Goal: Task Accomplishment & Management: Manage account settings

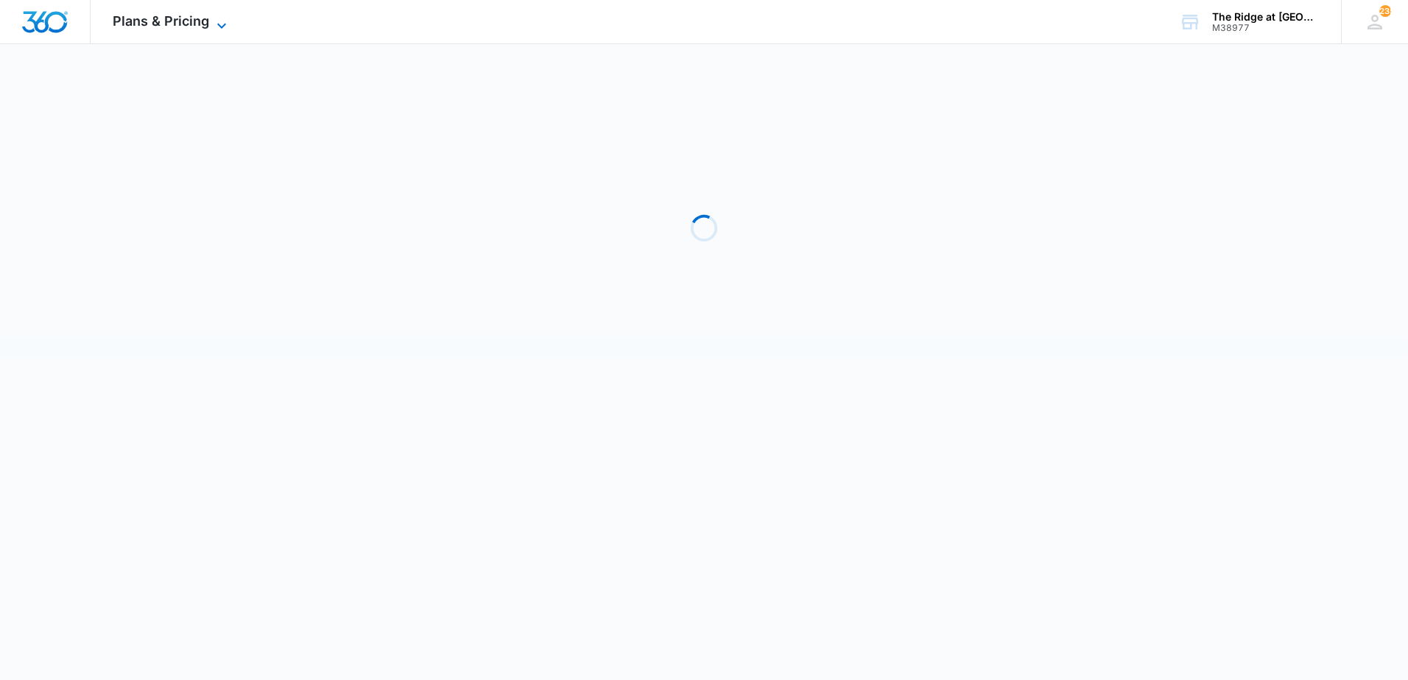
click at [202, 20] on span "Plans & Pricing" at bounding box center [161, 20] width 96 height 15
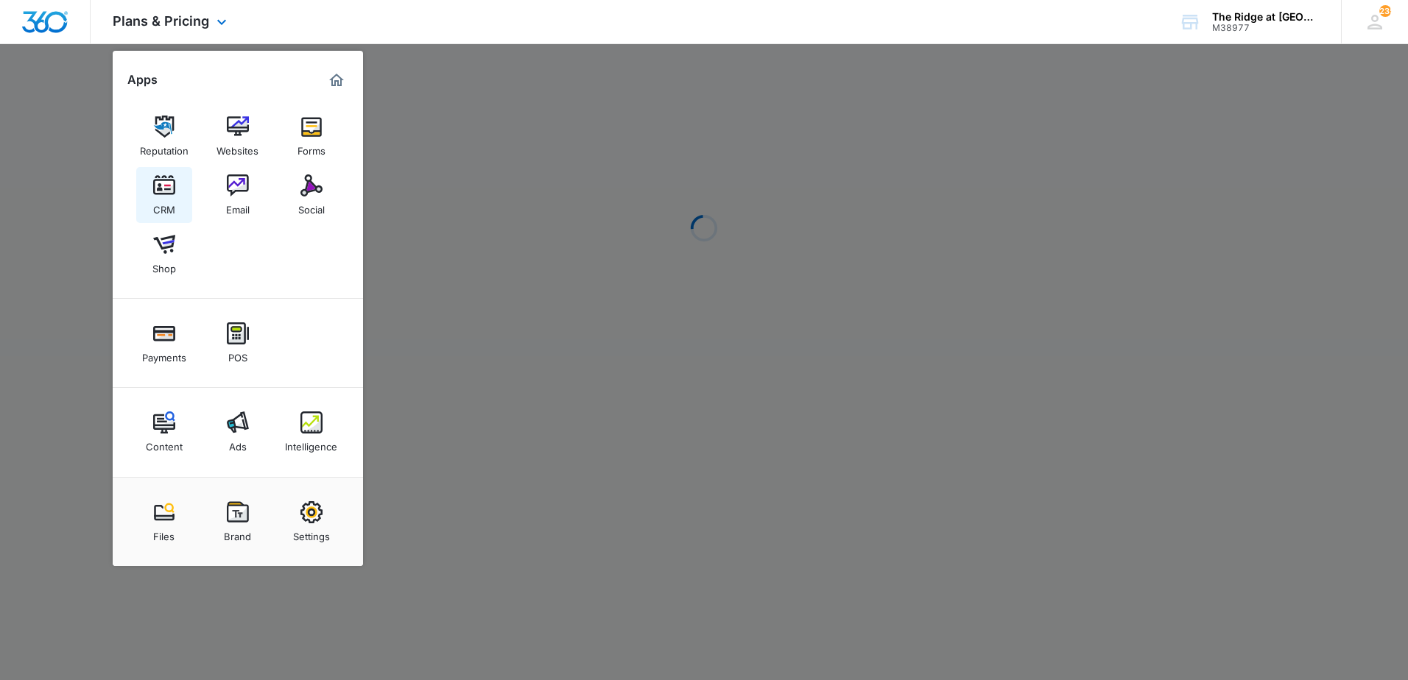
click at [157, 186] on img at bounding box center [164, 186] width 22 height 22
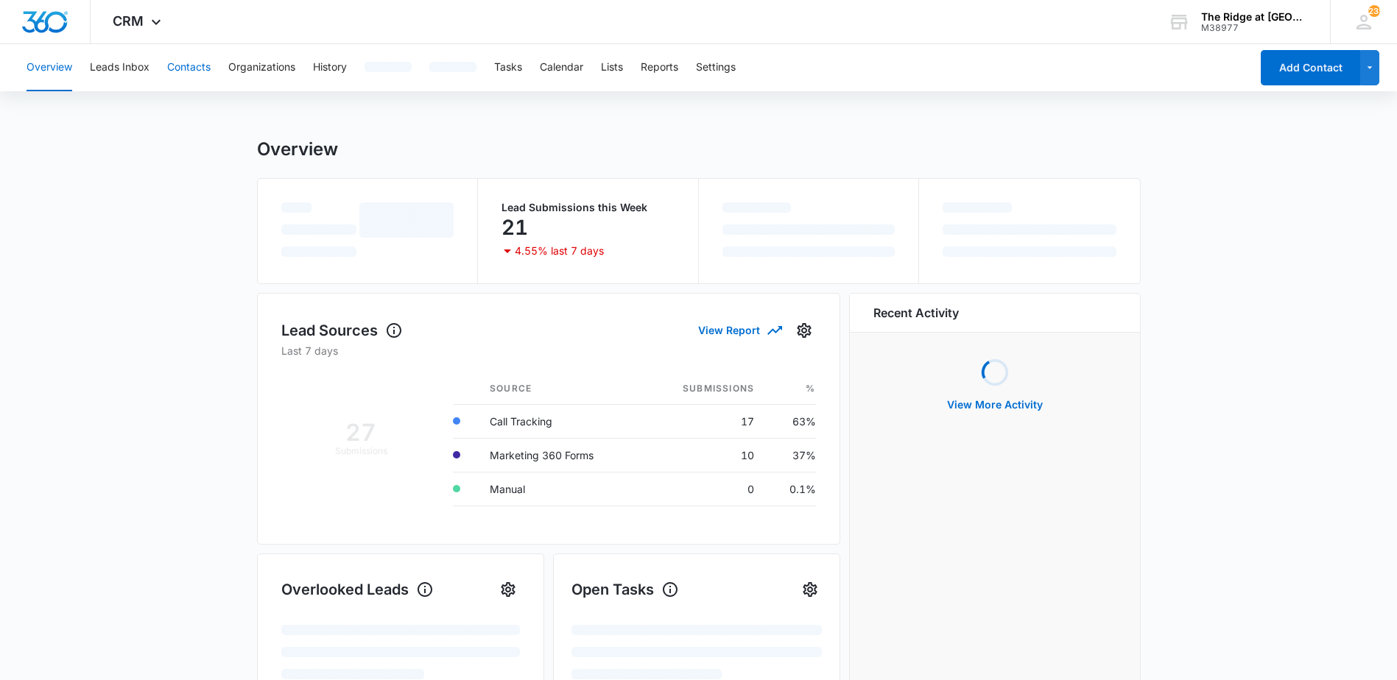
click at [188, 77] on button "Contacts" at bounding box center [188, 67] width 43 height 47
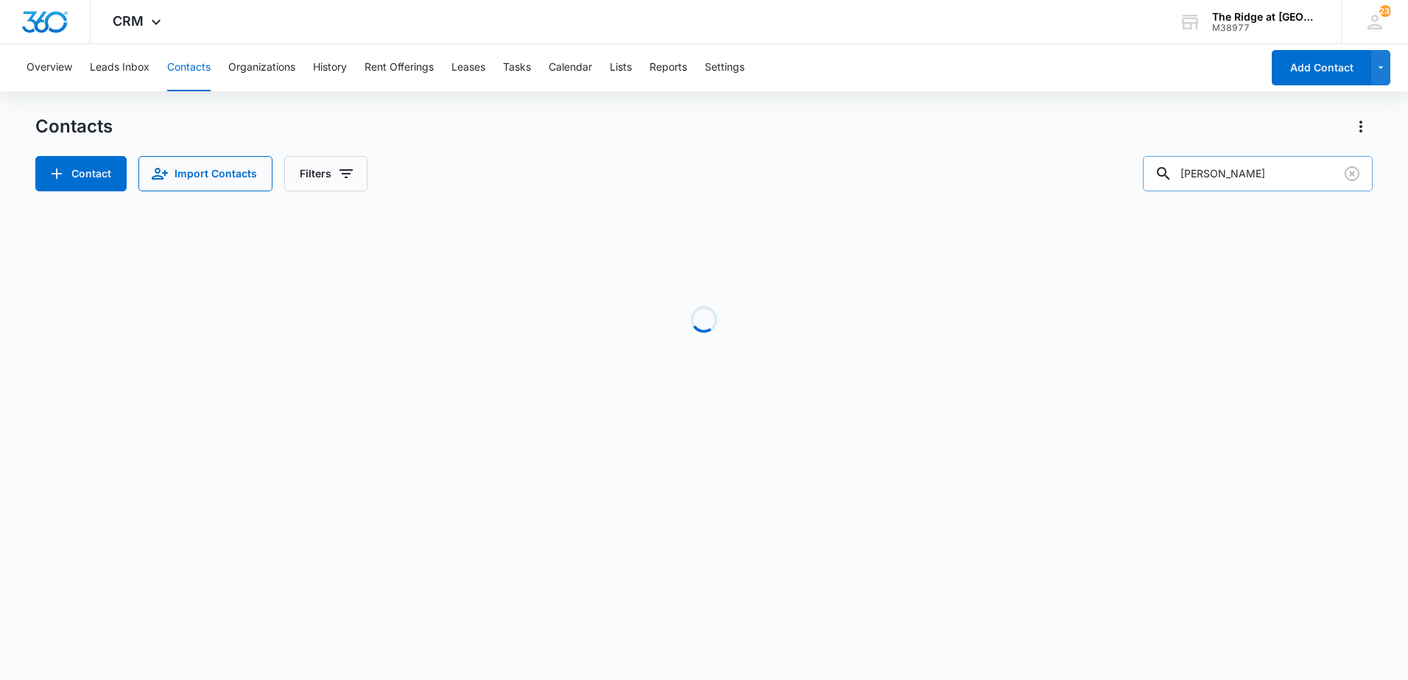
click at [1240, 187] on input "[PERSON_NAME]" at bounding box center [1258, 173] width 230 height 35
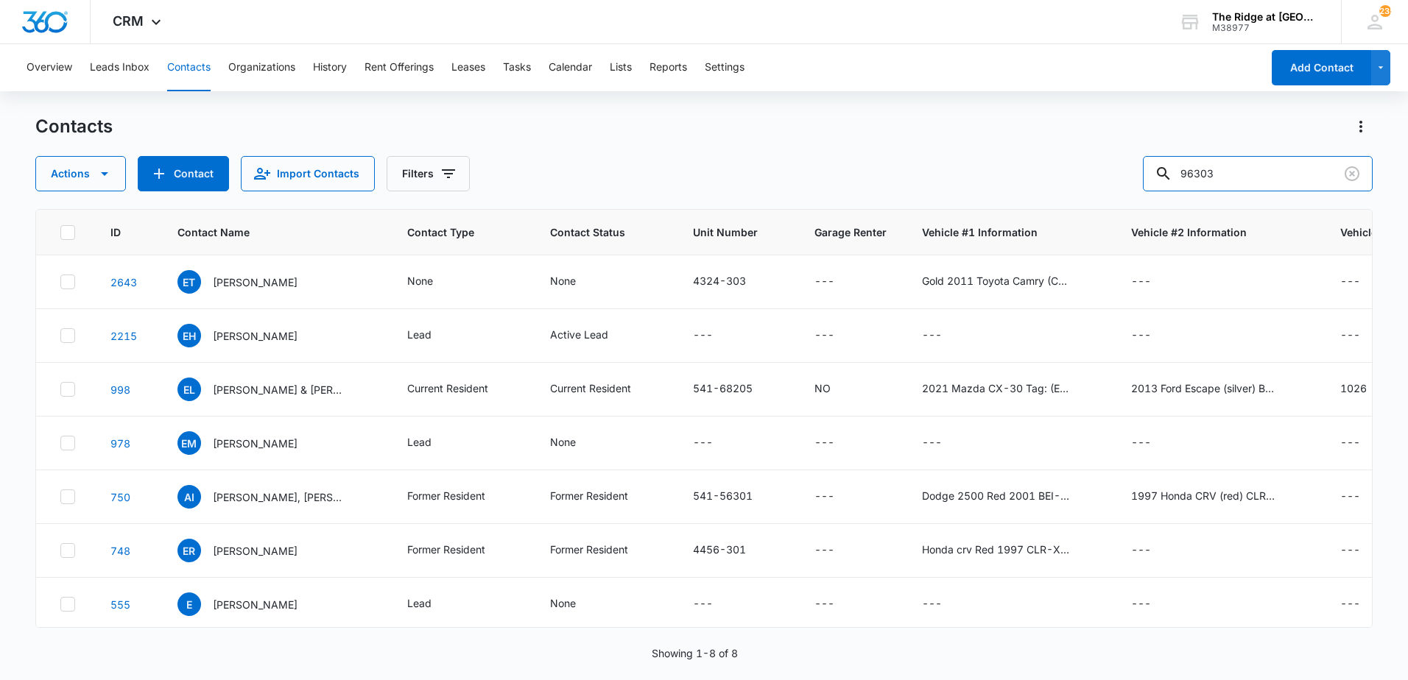
type input "96303"
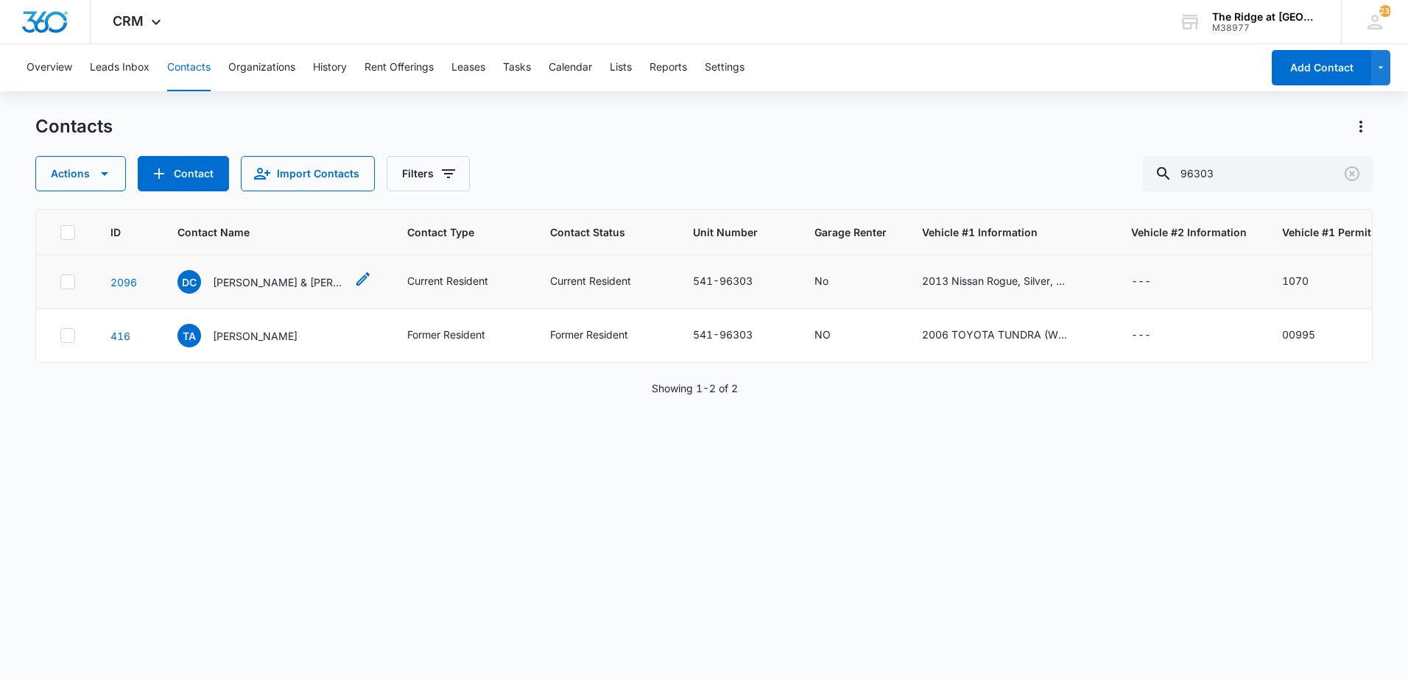
click at [225, 283] on p "[PERSON_NAME] & [PERSON_NAME]" at bounding box center [279, 282] width 133 height 15
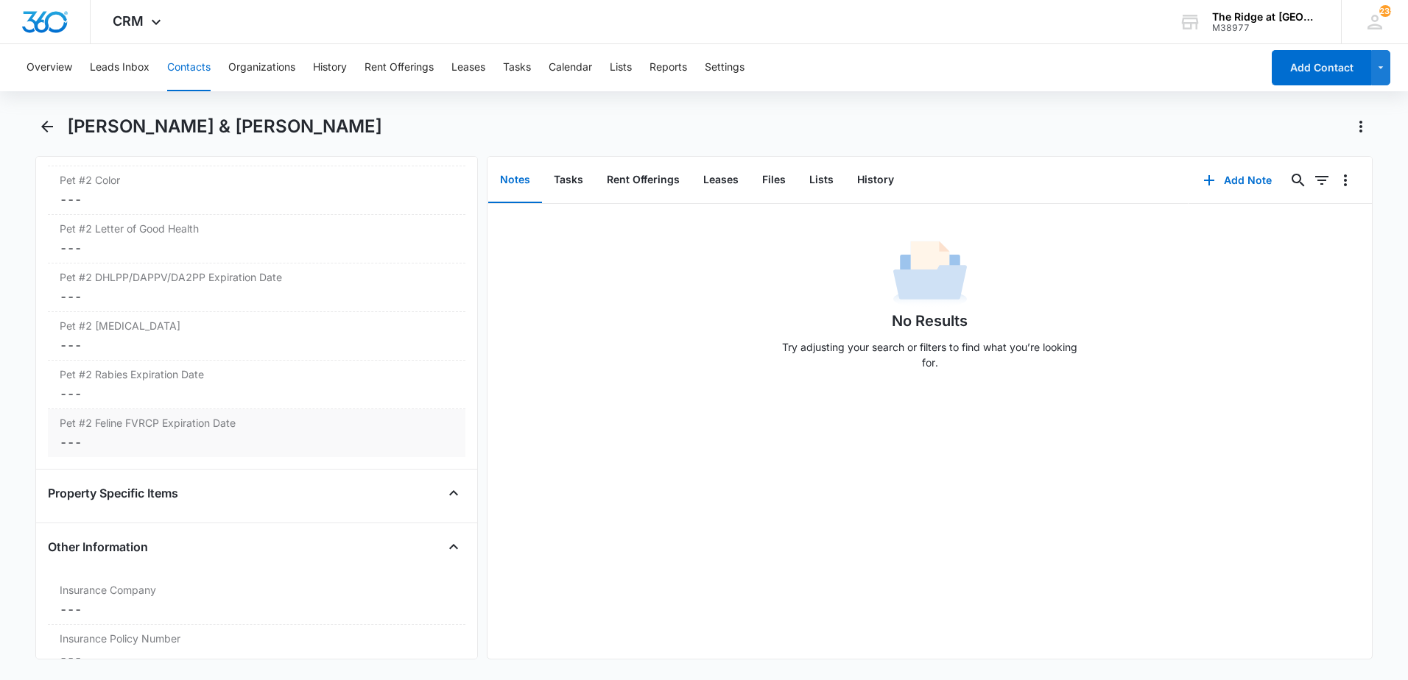
scroll to position [2872, 0]
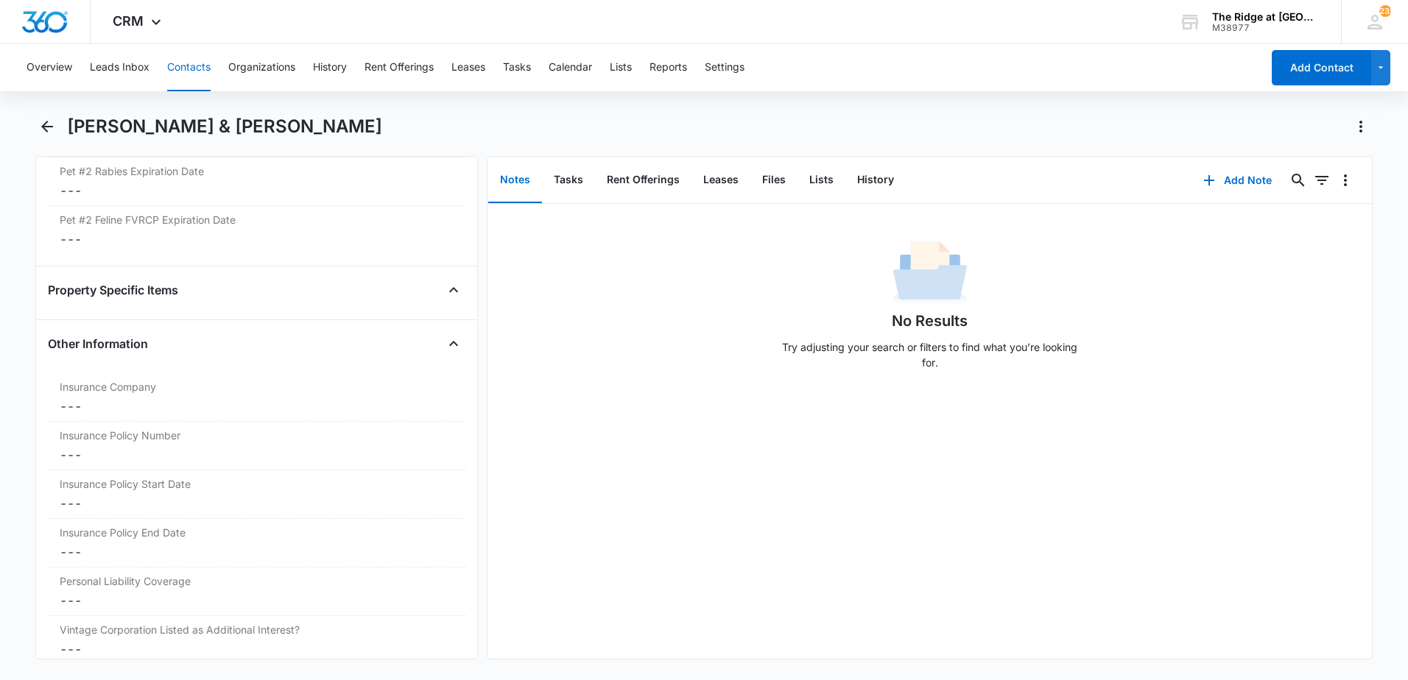
click at [183, 289] on div "Property Specific Items" at bounding box center [256, 290] width 417 height 24
click at [445, 300] on button "Close" at bounding box center [454, 290] width 24 height 24
click at [444, 300] on button "Open" at bounding box center [454, 290] width 24 height 24
click at [444, 300] on button "Close" at bounding box center [454, 290] width 24 height 24
click at [445, 288] on icon "Open" at bounding box center [454, 290] width 18 height 18
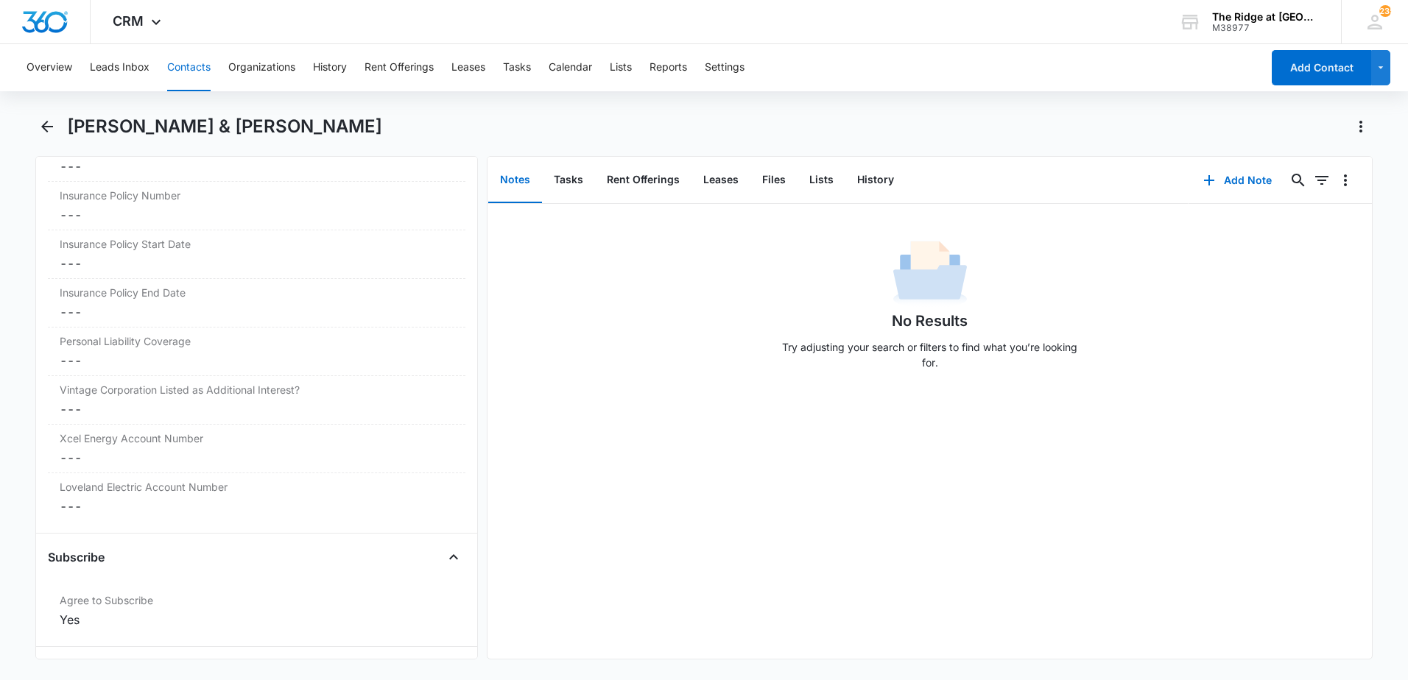
scroll to position [3028, 0]
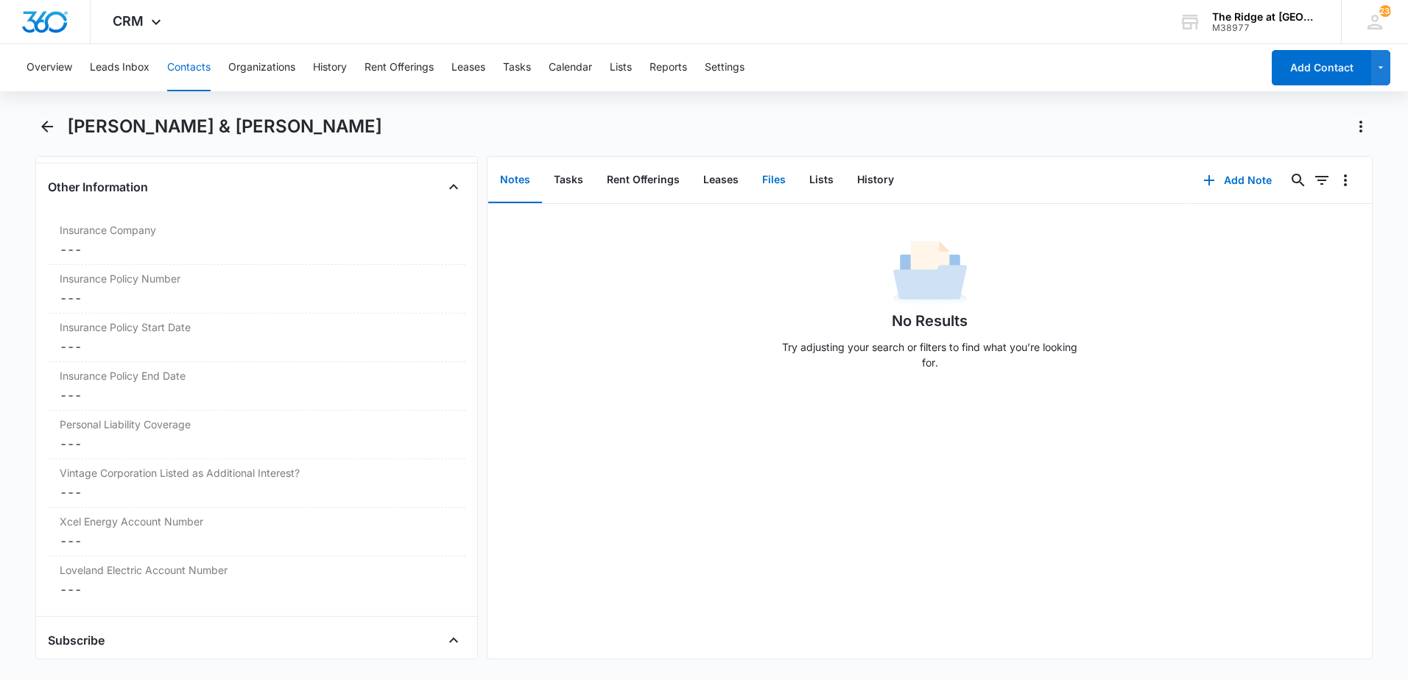
click at [761, 184] on button "Files" at bounding box center [773, 181] width 47 height 46
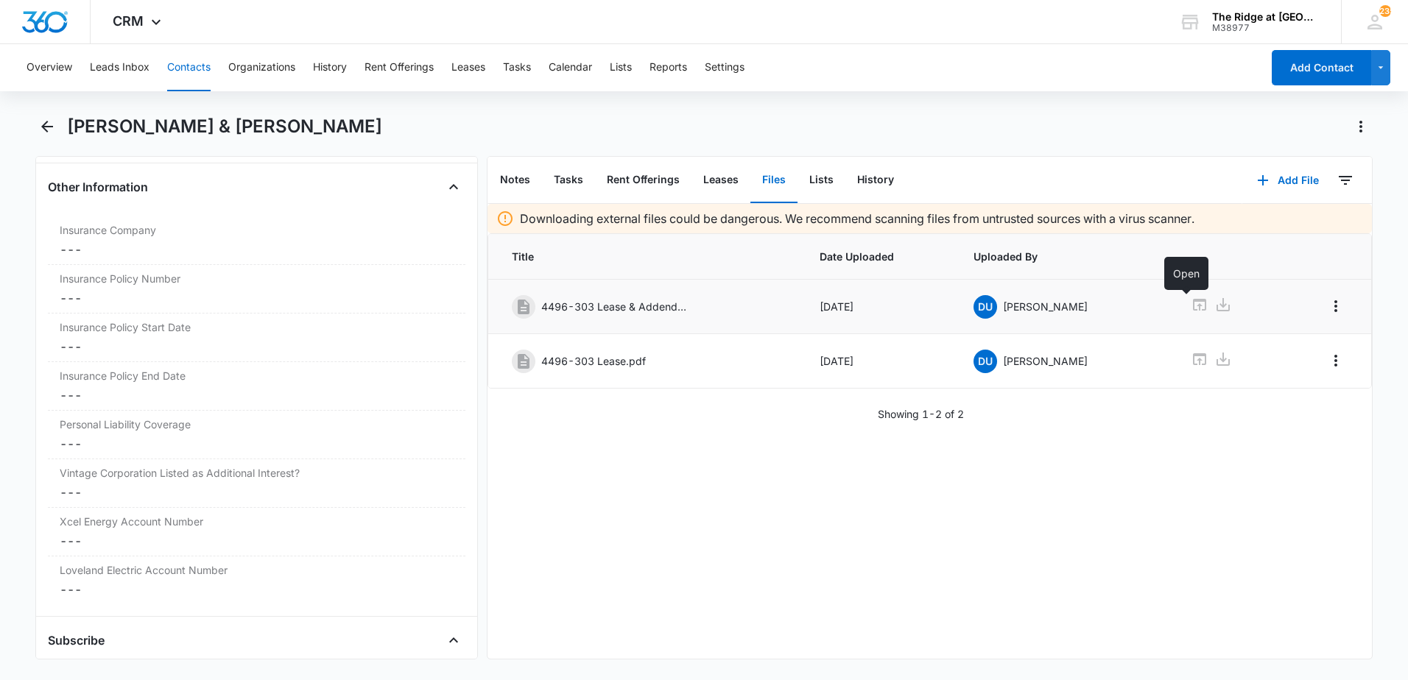
click at [1191, 306] on icon at bounding box center [1200, 305] width 18 height 18
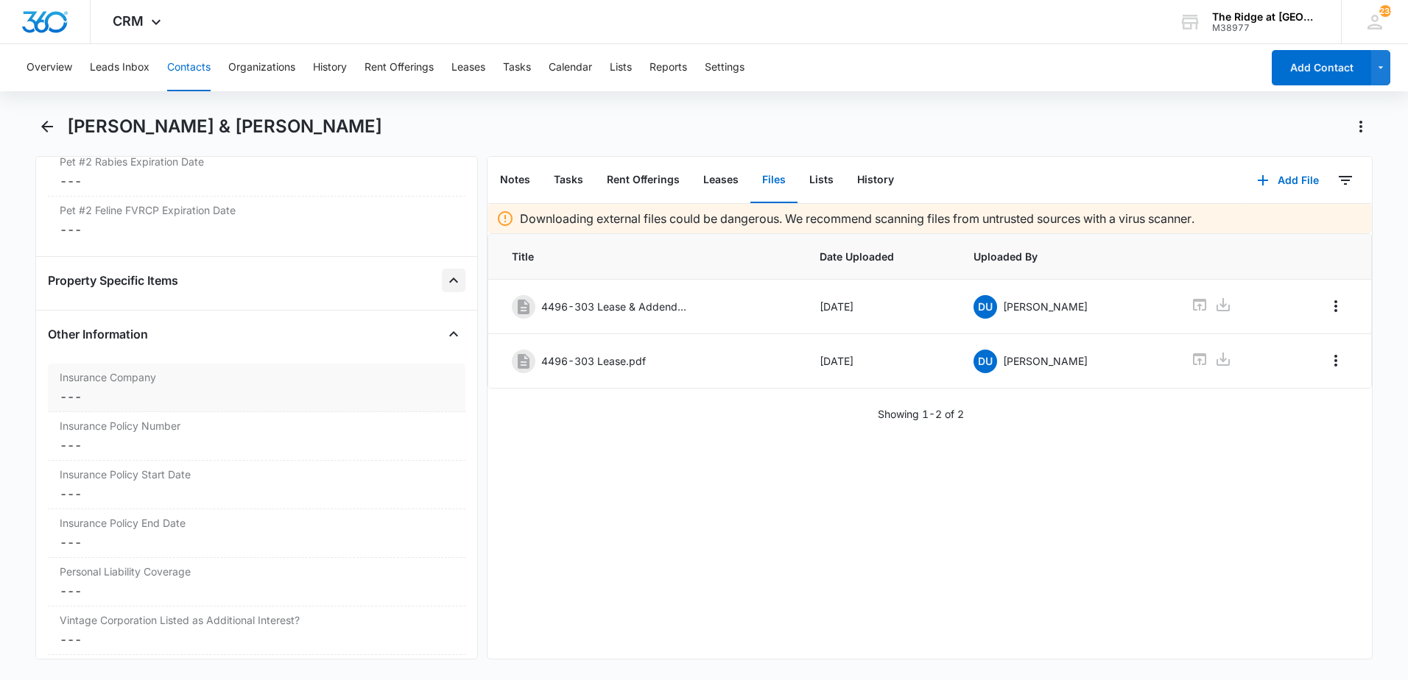
click at [146, 386] on div "Insurance Company Cancel Save Changes ---" at bounding box center [256, 388] width 417 height 49
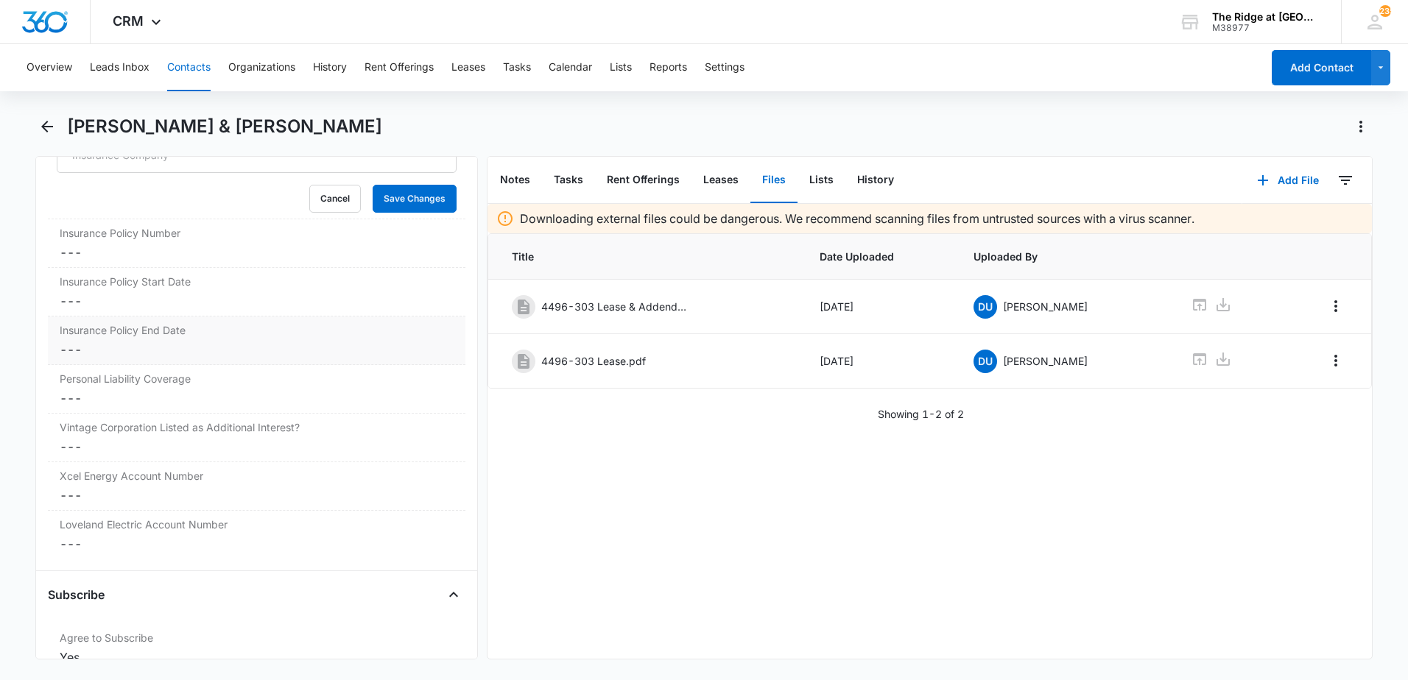
scroll to position [3089, 0]
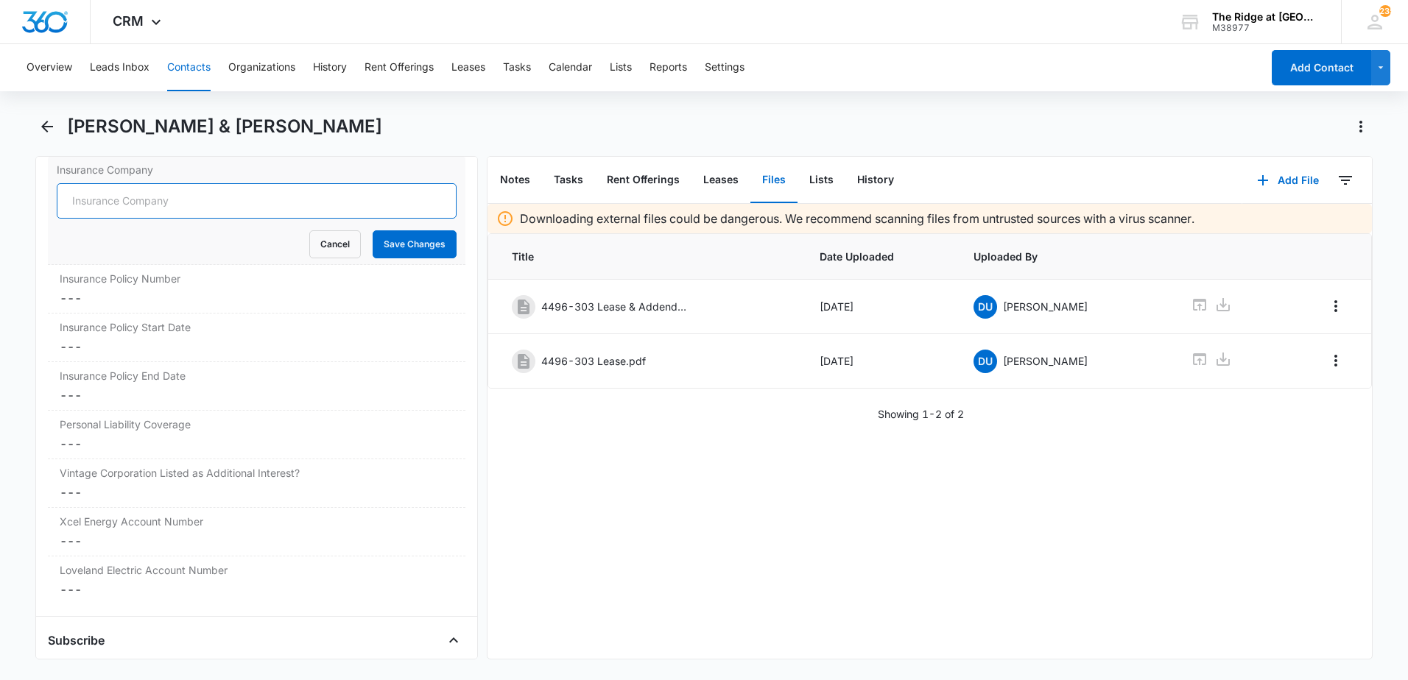
click at [163, 214] on input "Insurance Company" at bounding box center [257, 200] width 400 height 35
type input "America Family"
click at [373, 230] on button "Save Changes" at bounding box center [415, 244] width 84 height 28
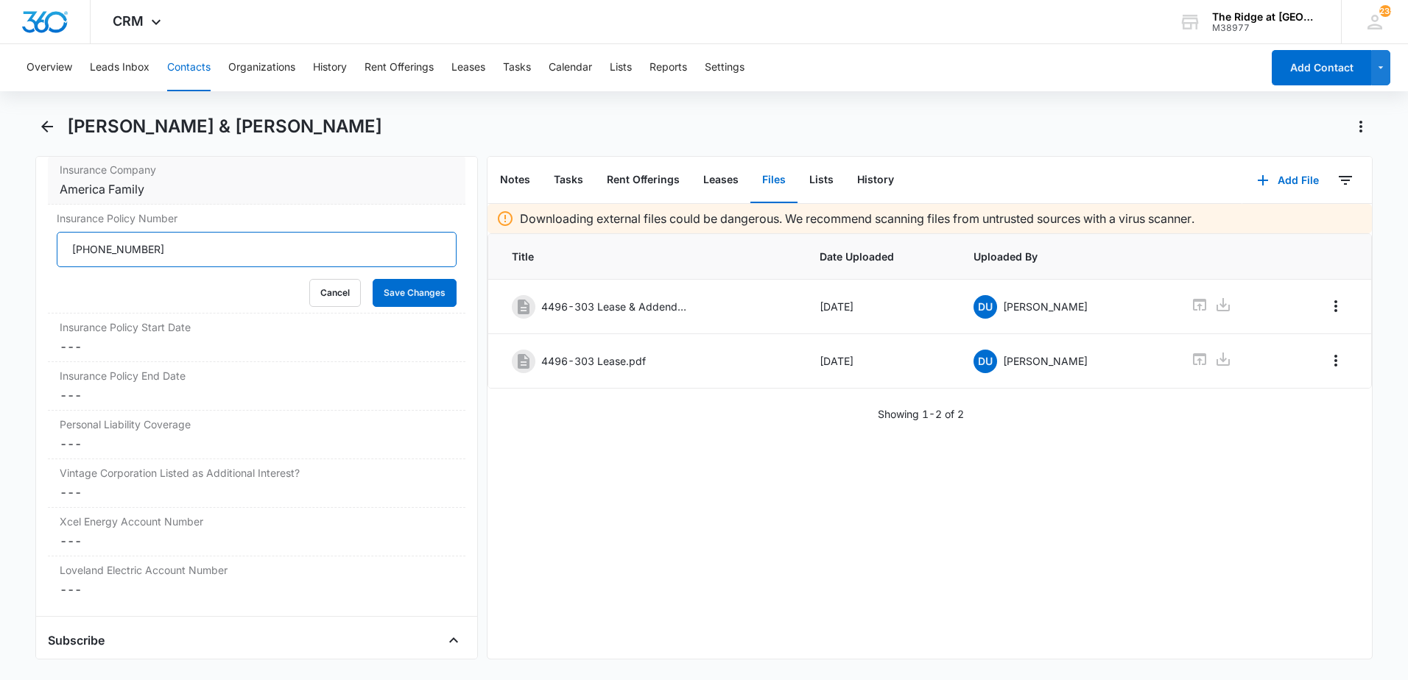
type input "[PHONE_NUMBER]"
click at [373, 279] on button "Save Changes" at bounding box center [415, 293] width 84 height 28
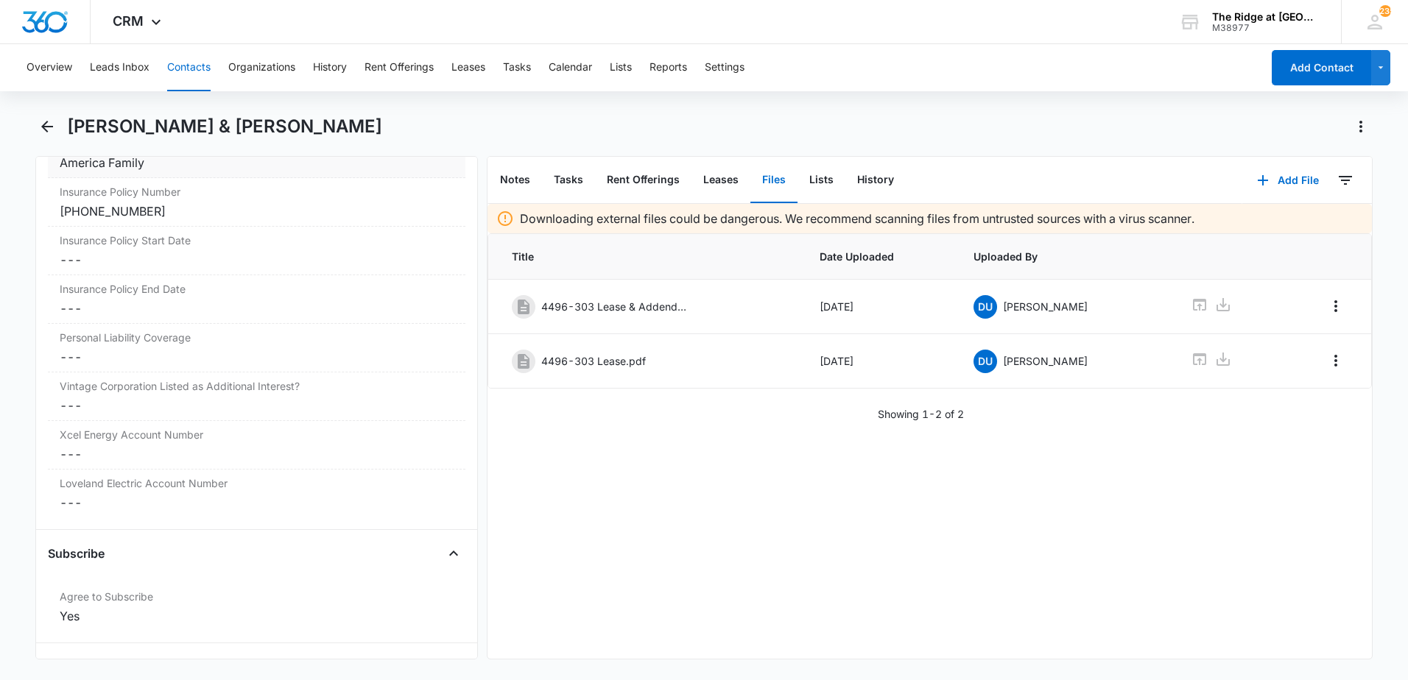
scroll to position [3118, 0]
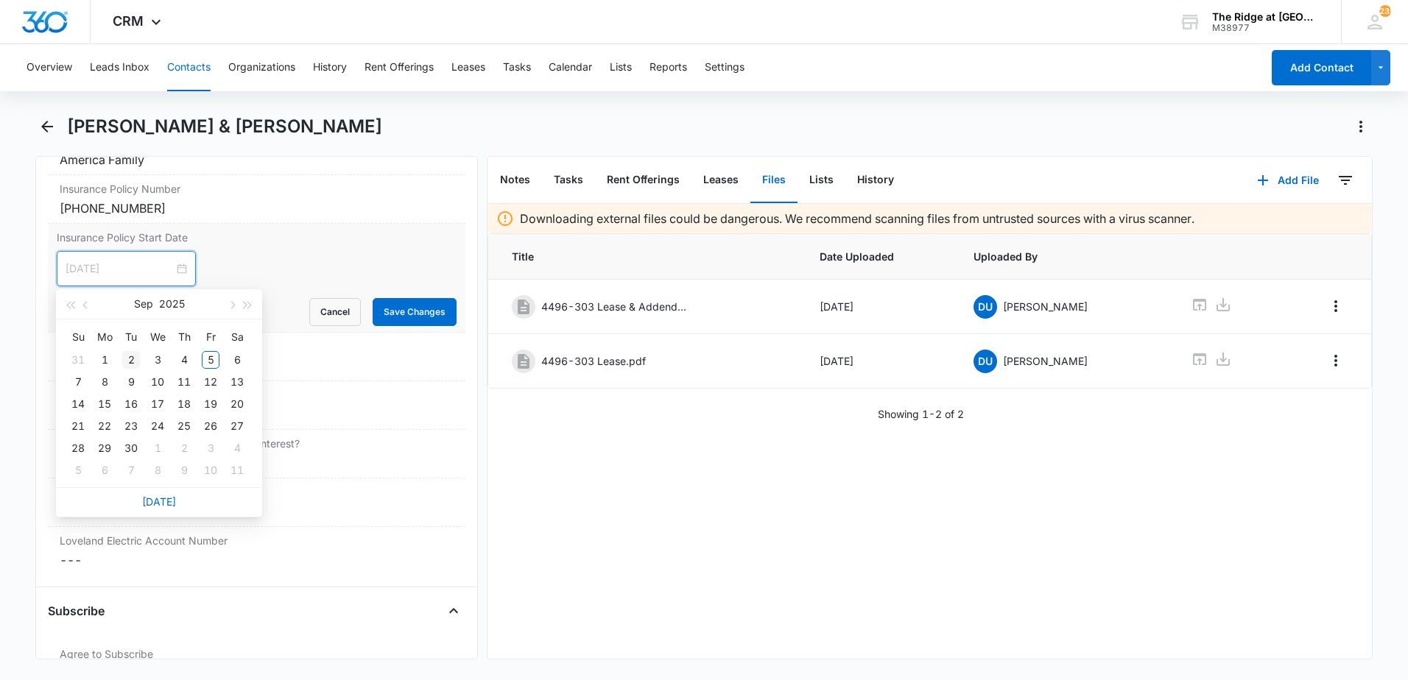
type input "[DATE]"
click at [73, 310] on button "button" at bounding box center [70, 303] width 16 height 29
click at [80, 310] on button "button" at bounding box center [86, 303] width 16 height 29
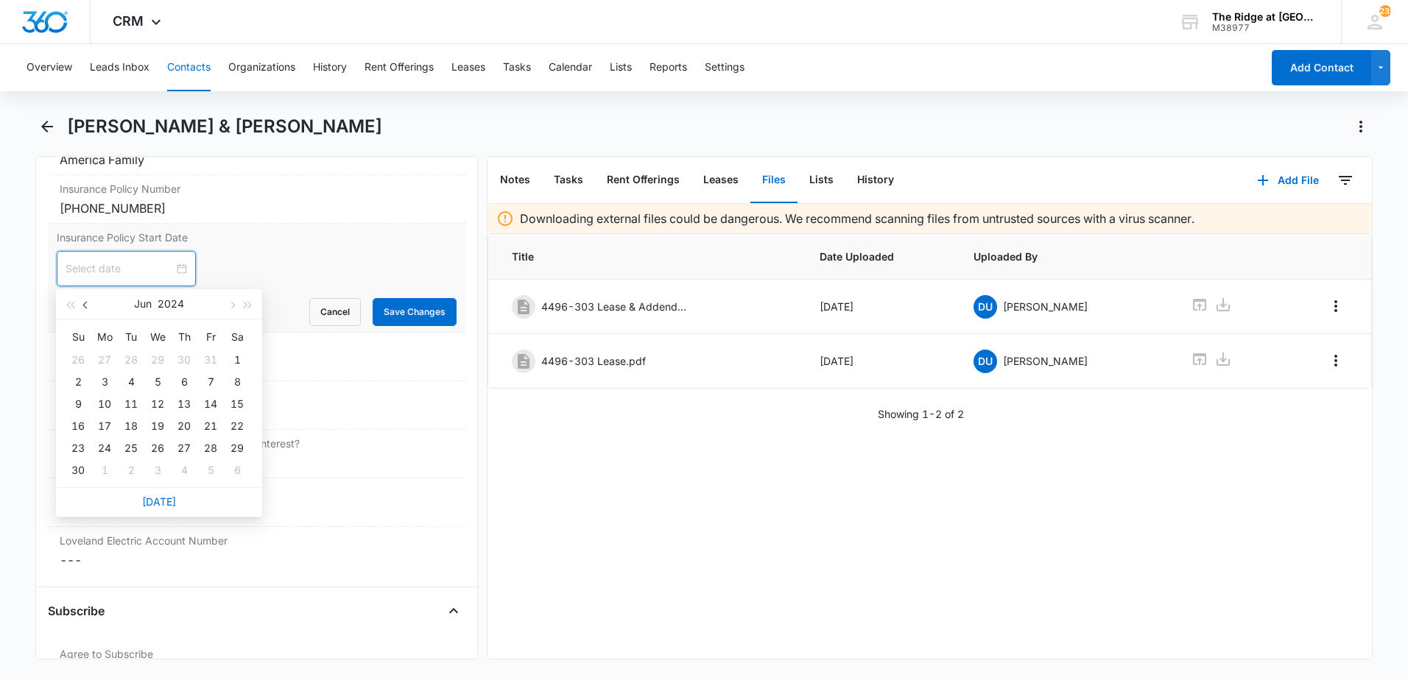
click at [80, 310] on button "button" at bounding box center [86, 303] width 16 height 29
type input "[DATE]"
click at [111, 404] on div "15" at bounding box center [105, 404] width 18 height 18
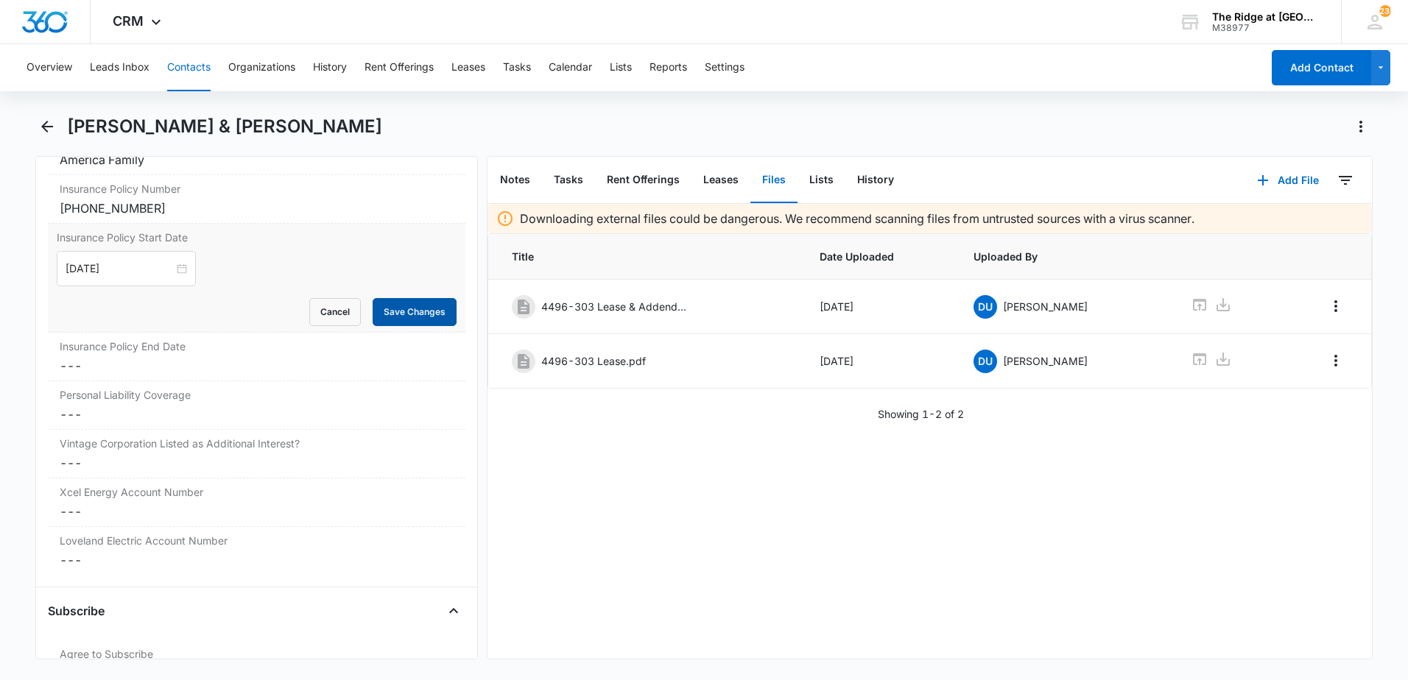
click at [390, 310] on button "Save Changes" at bounding box center [415, 312] width 84 height 28
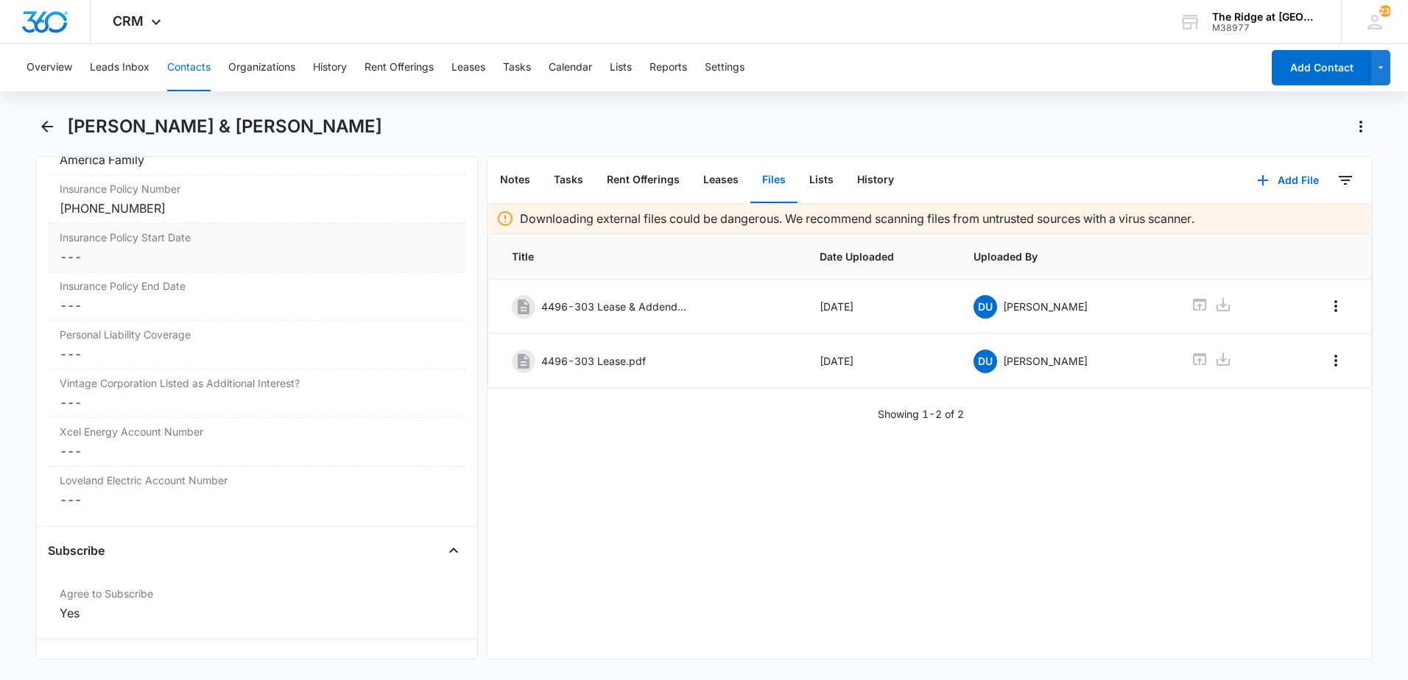
click at [155, 272] on dl "Insurance Company Cancel Save Changes America Family Insurance Policy Number Ca…" at bounding box center [256, 321] width 417 height 388
click at [153, 258] on dd "Cancel Save Changes ---" at bounding box center [257, 257] width 394 height 18
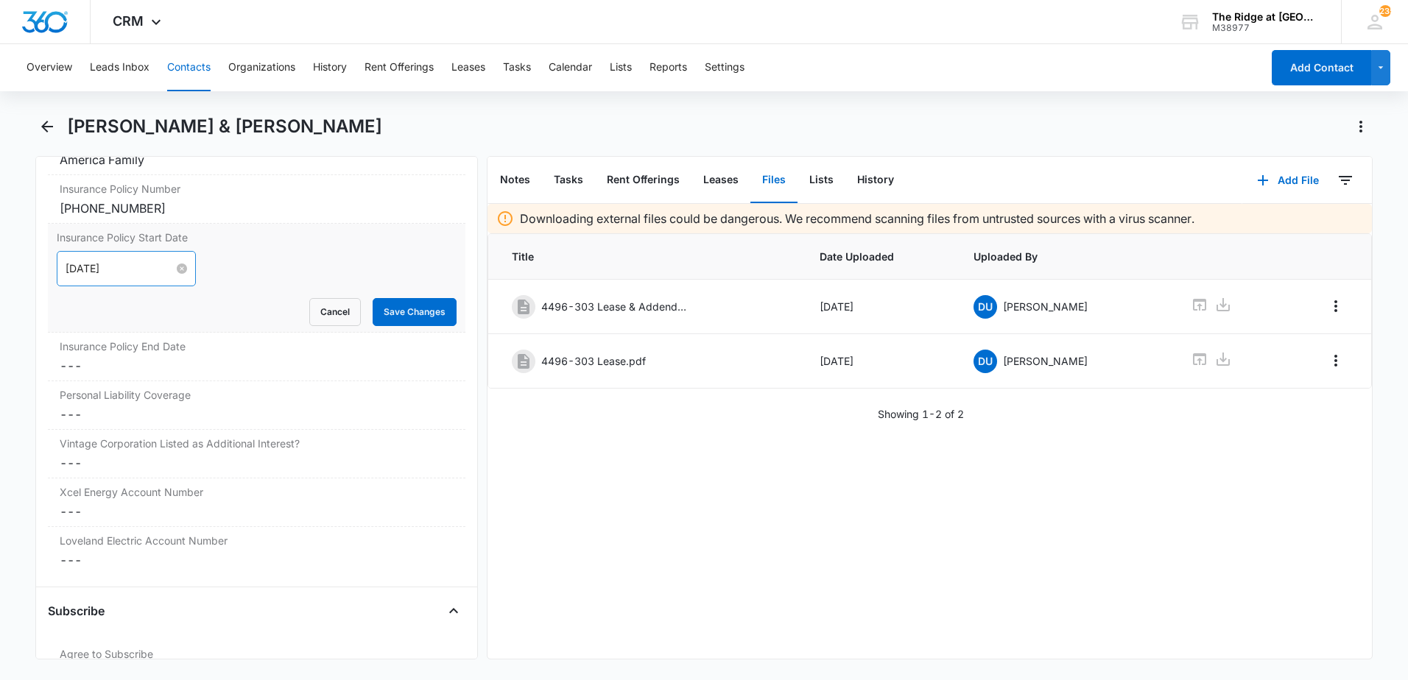
click at [138, 273] on input "[DATE]" at bounding box center [120, 269] width 108 height 16
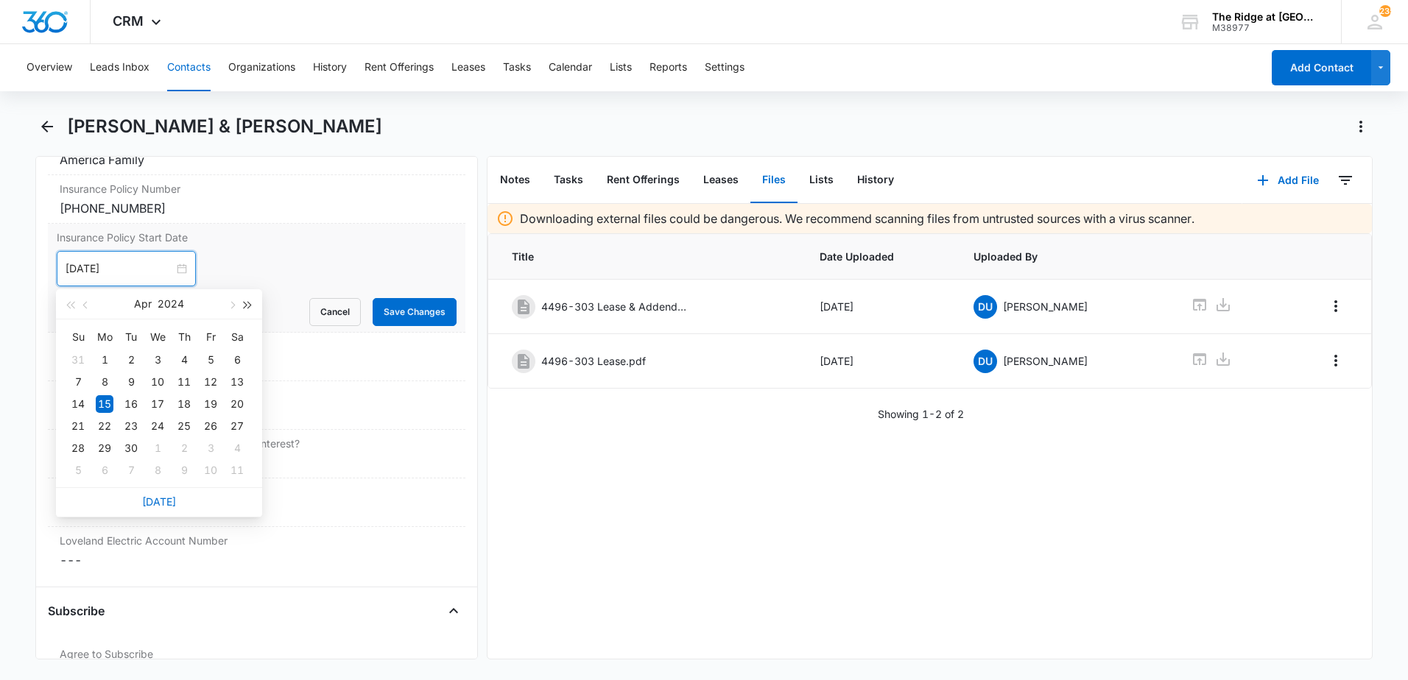
click at [244, 306] on span "button" at bounding box center [247, 305] width 7 height 7
type input "[DATE]"
click at [126, 403] on div "15" at bounding box center [131, 404] width 18 height 18
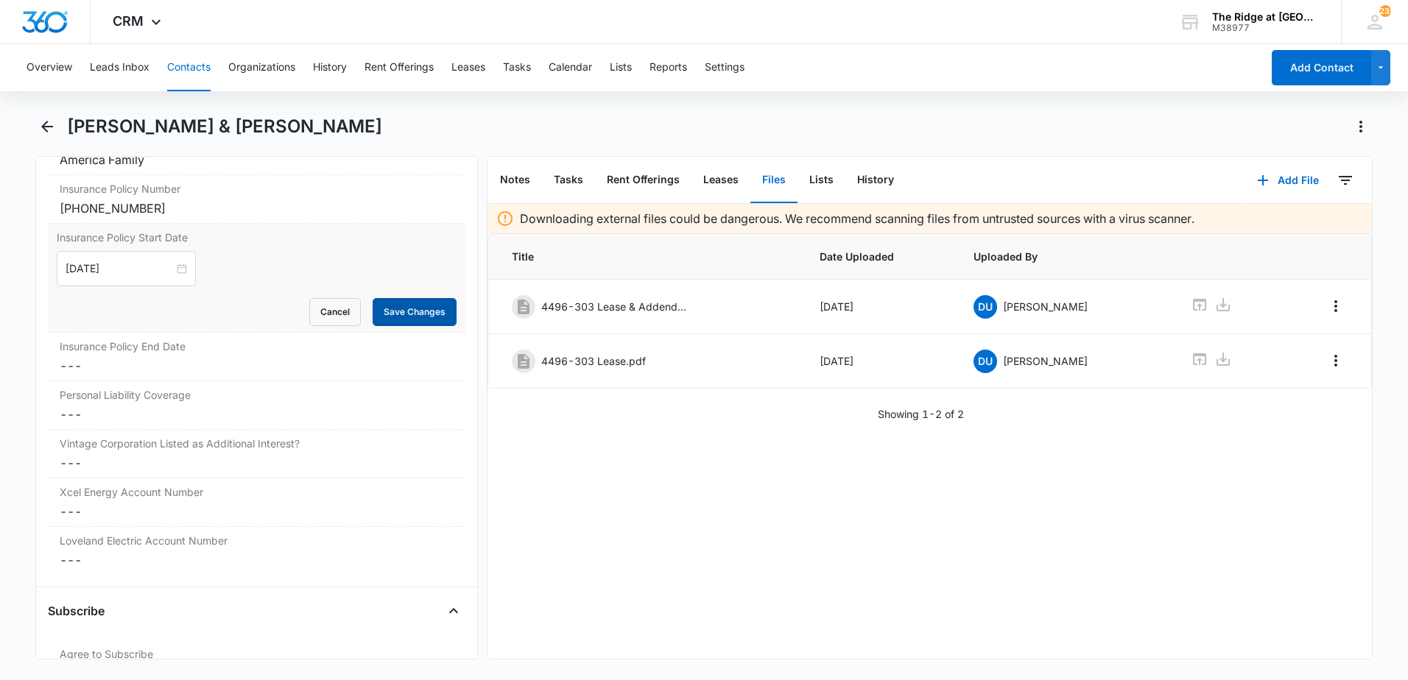
click at [373, 309] on button "Save Changes" at bounding box center [415, 312] width 84 height 28
click at [256, 359] on dd "Cancel Save Changes ---" at bounding box center [257, 366] width 394 height 18
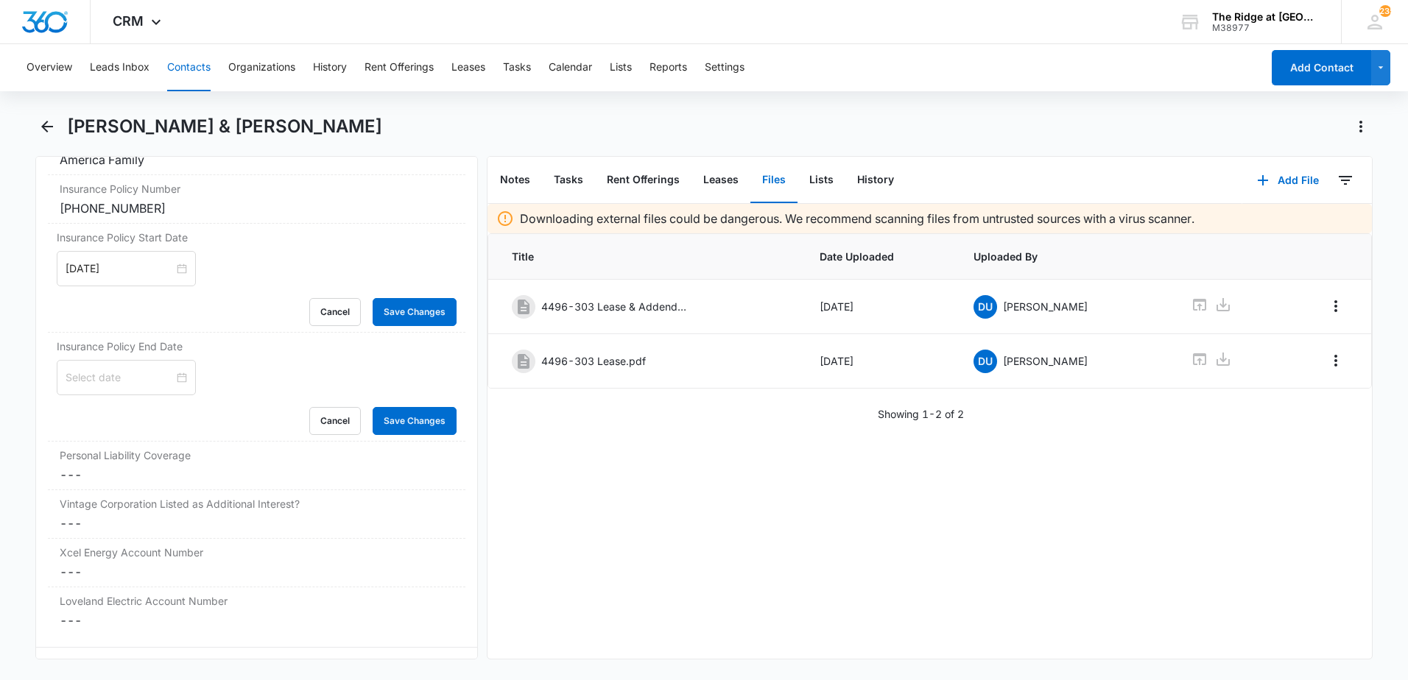
click at [147, 375] on input at bounding box center [120, 378] width 108 height 16
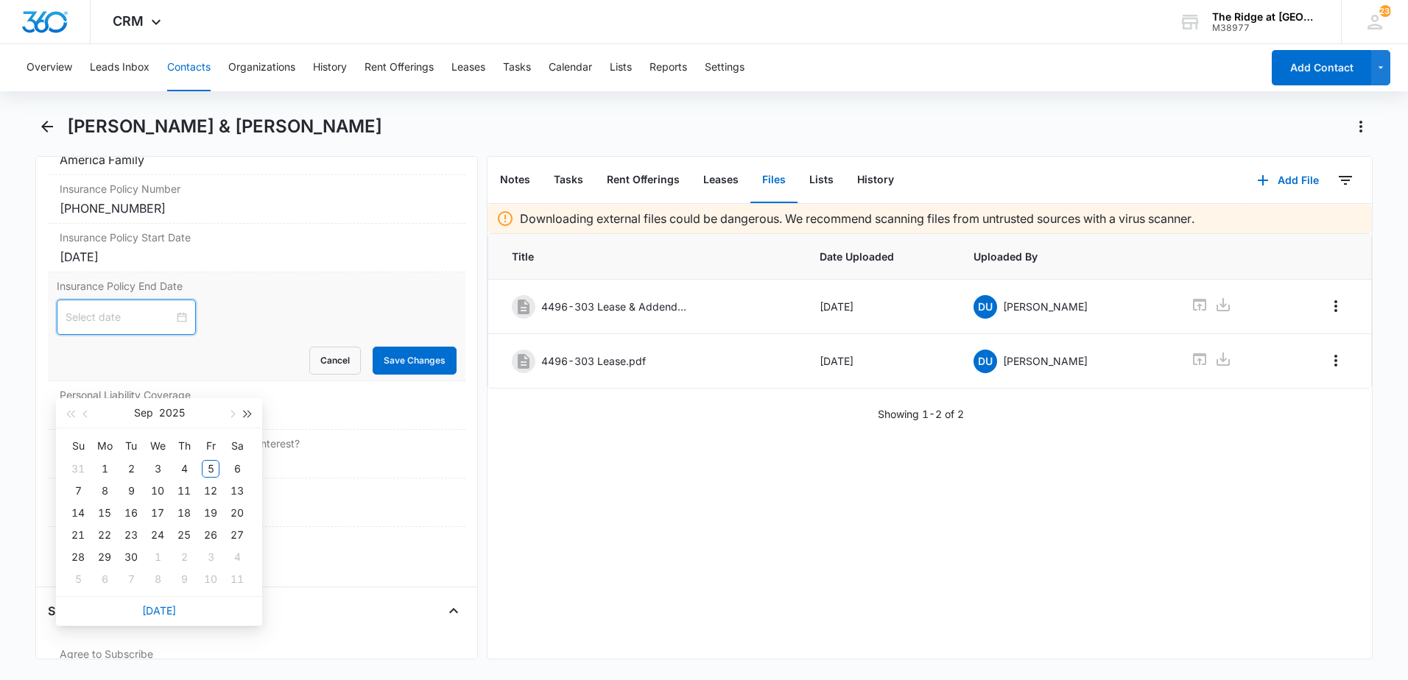
click at [242, 411] on button "button" at bounding box center [248, 412] width 16 height 29
click at [88, 416] on span "button" at bounding box center [86, 414] width 7 height 7
click at [87, 416] on span "button" at bounding box center [86, 414] width 7 height 7
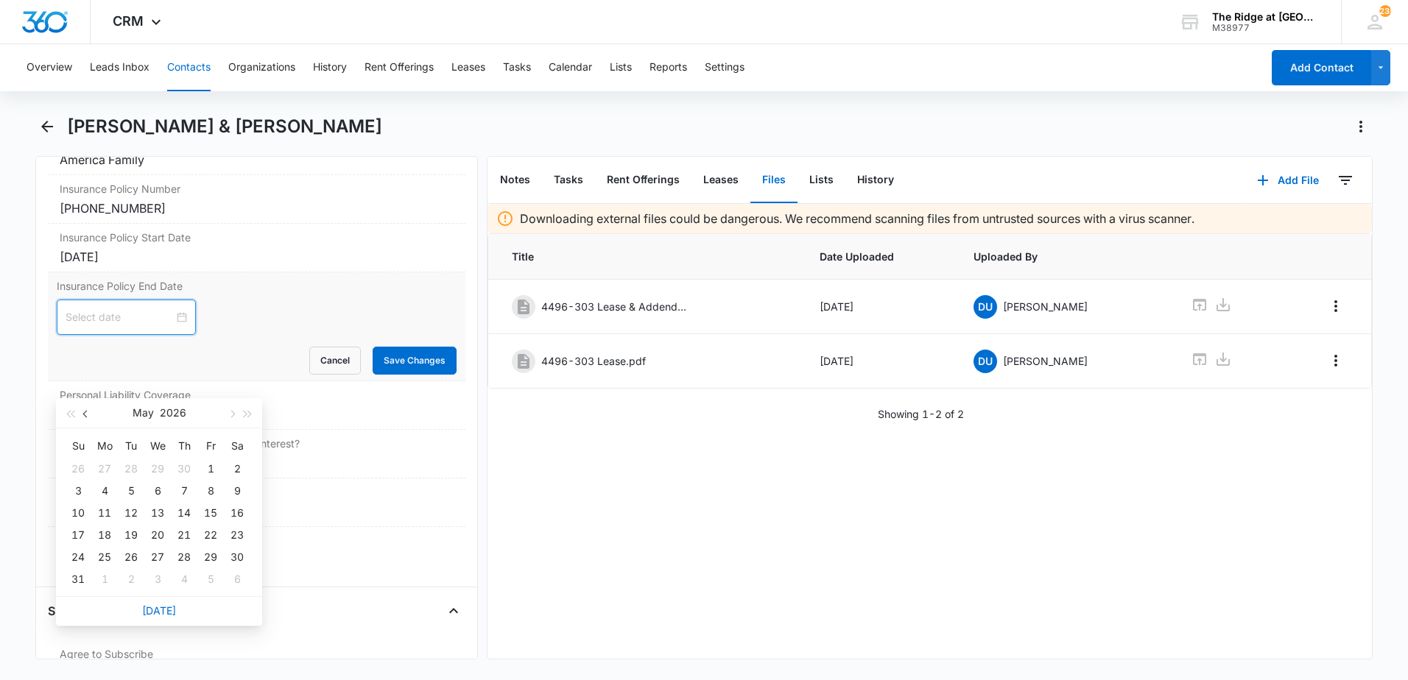
click at [87, 416] on span "button" at bounding box center [86, 414] width 7 height 7
type input "[DATE]"
click at [149, 510] on div "15" at bounding box center [158, 513] width 18 height 18
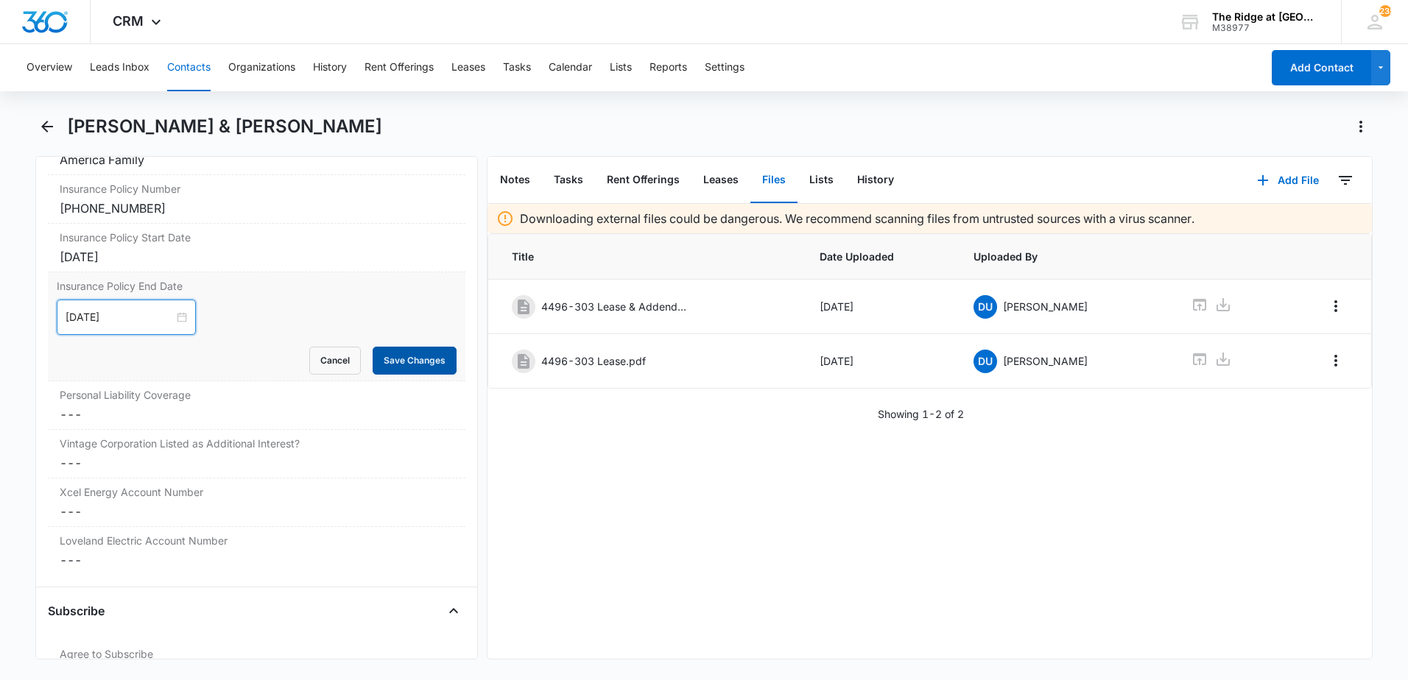
click at [434, 362] on button "Save Changes" at bounding box center [415, 361] width 84 height 28
click at [256, 415] on dd "Cancel Save Changes ---" at bounding box center [257, 415] width 394 height 18
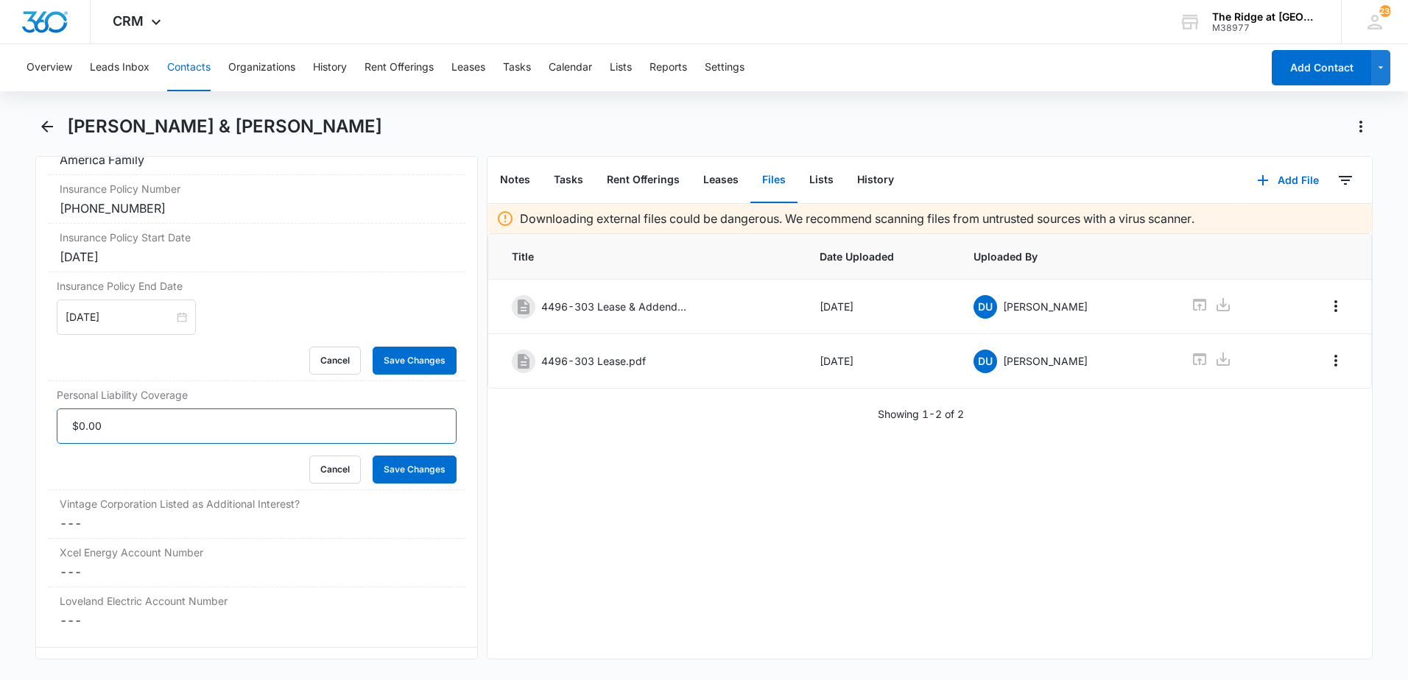
click at [199, 429] on input "Personal Liability Coverage" at bounding box center [257, 426] width 400 height 35
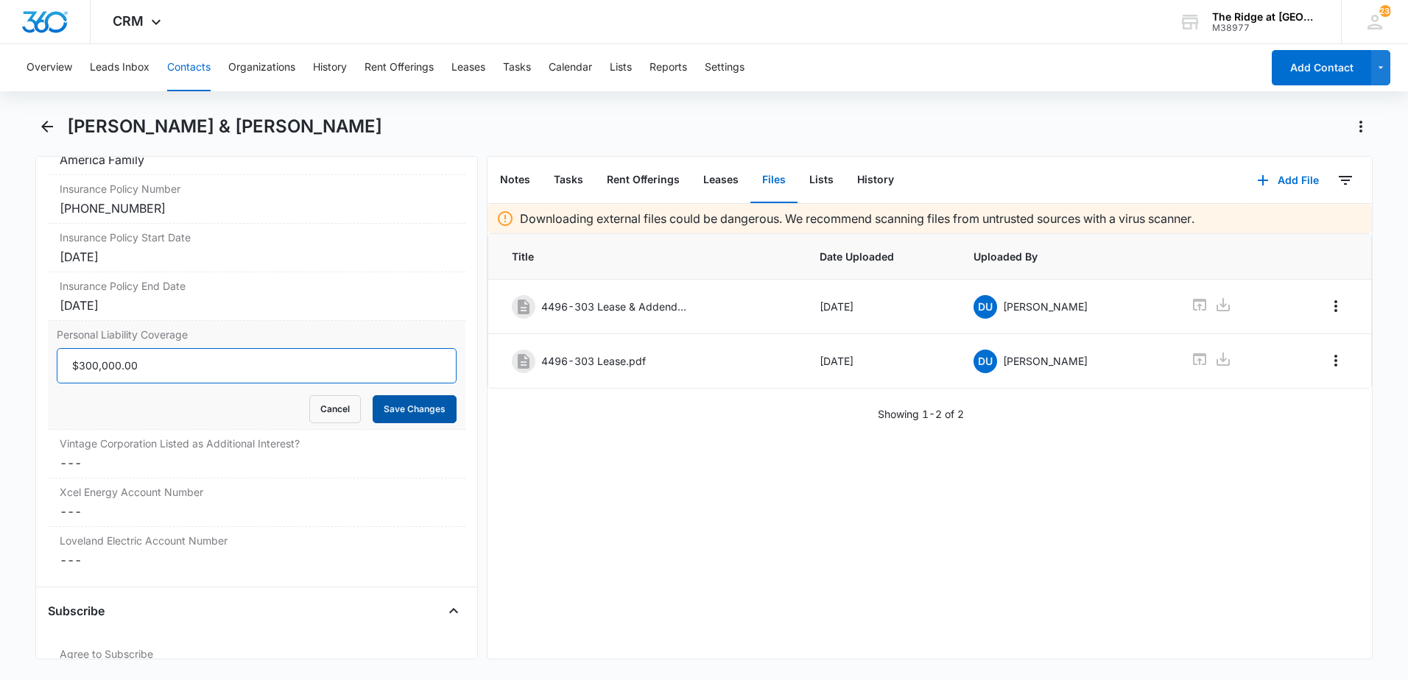
type input "$300,000.00"
click at [398, 400] on button "Save Changes" at bounding box center [415, 409] width 84 height 28
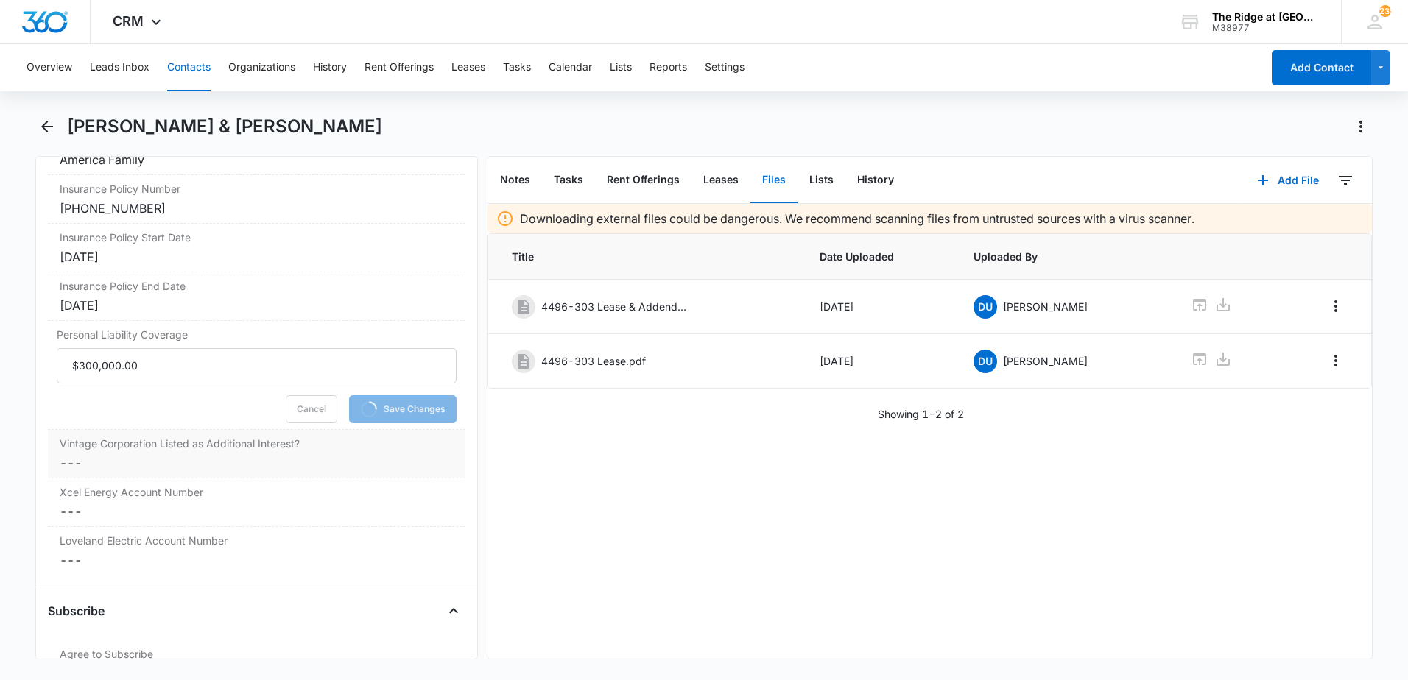
click at [353, 439] on label "Vintage Corporation Listed as Additional Interest?" at bounding box center [257, 443] width 394 height 15
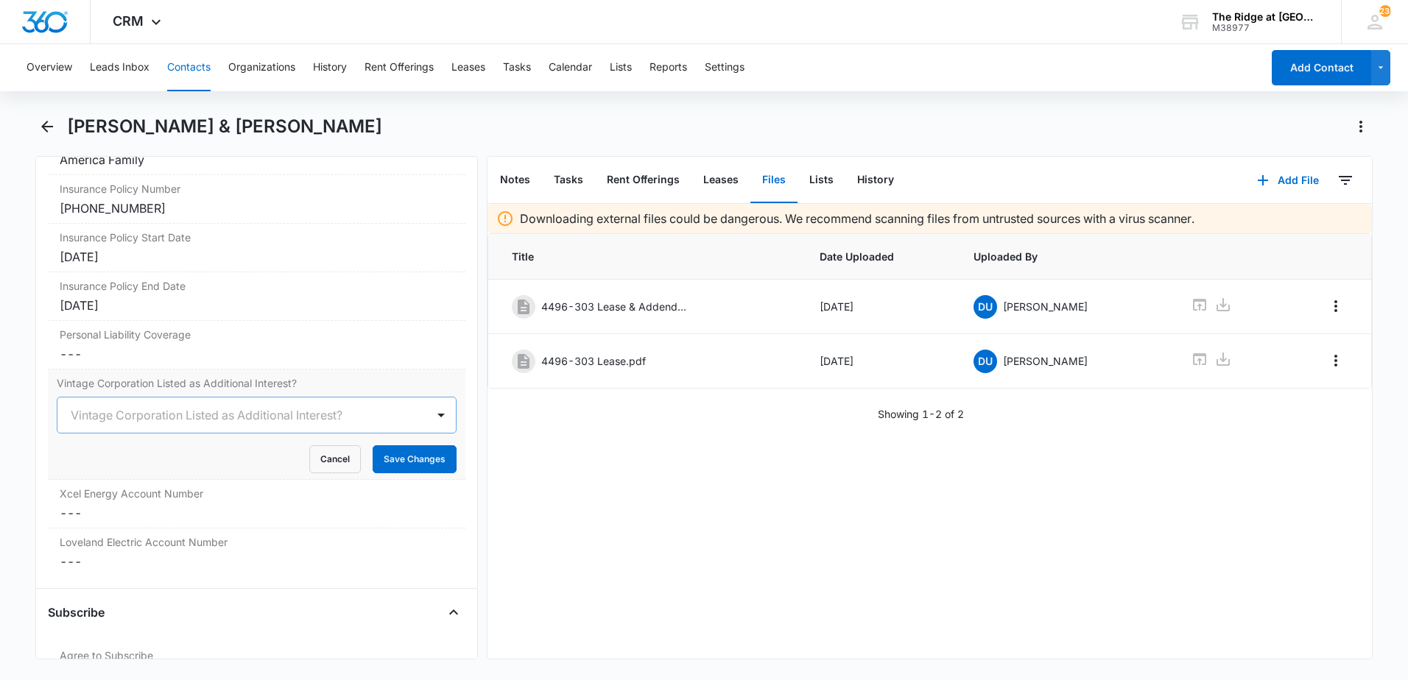
click at [177, 429] on div "Vintage Corporation Listed as Additional Interest?" at bounding box center [241, 415] width 369 height 35
click at [175, 459] on div "Yes" at bounding box center [257, 467] width 400 height 27
click at [431, 459] on button "Save Changes" at bounding box center [415, 459] width 84 height 28
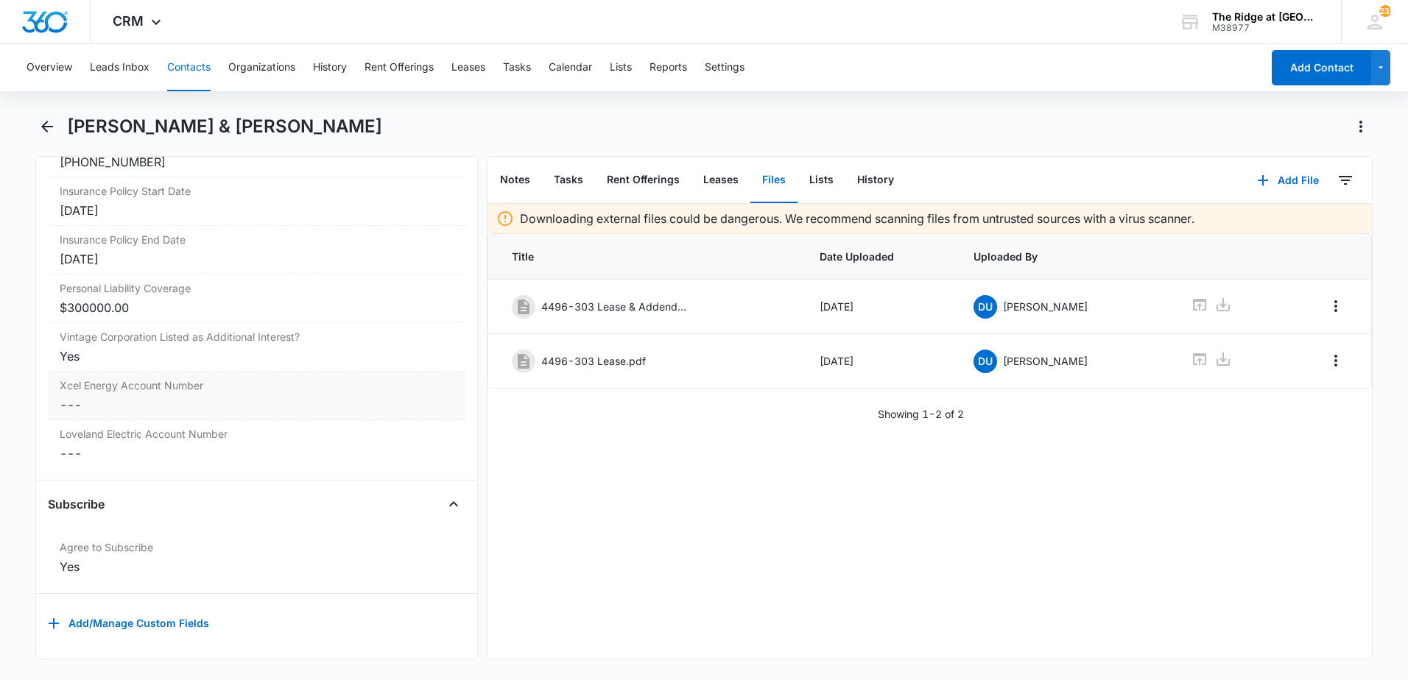
click at [251, 399] on dd "Cancel Save Changes ---" at bounding box center [257, 405] width 394 height 18
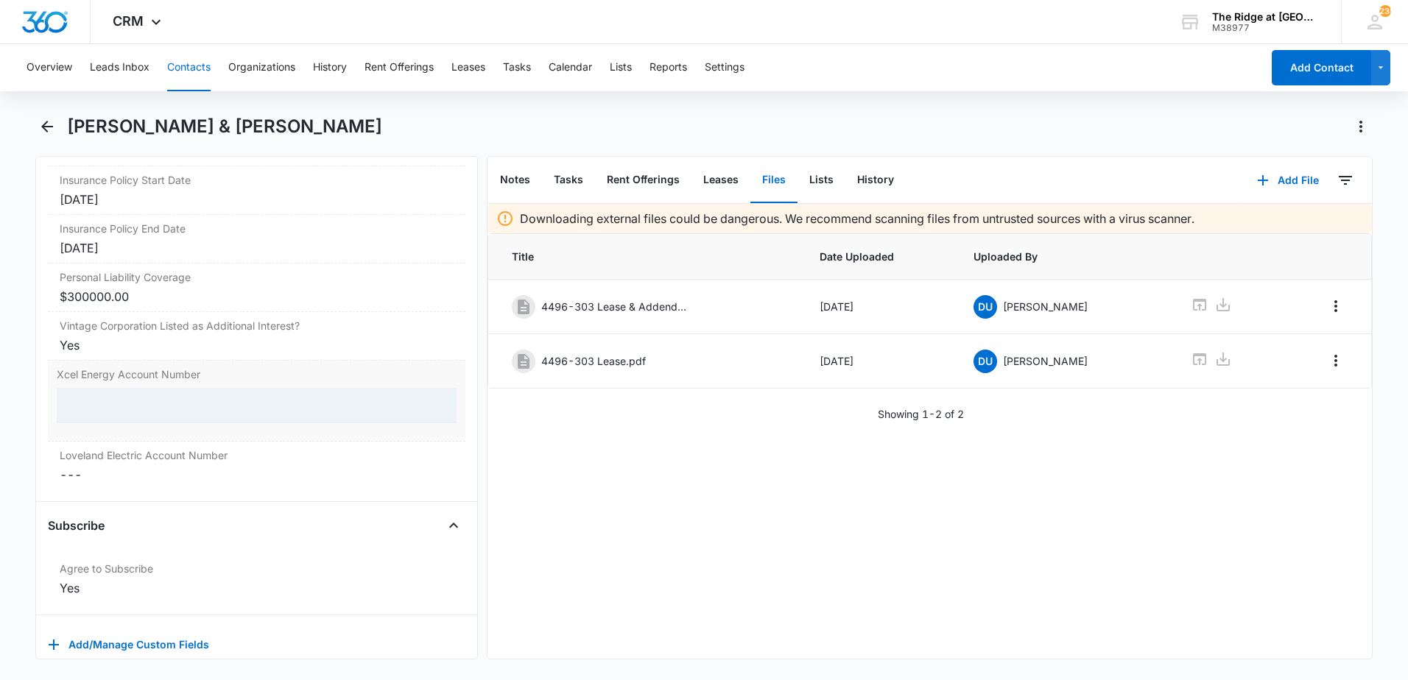
scroll to position [3176, 0]
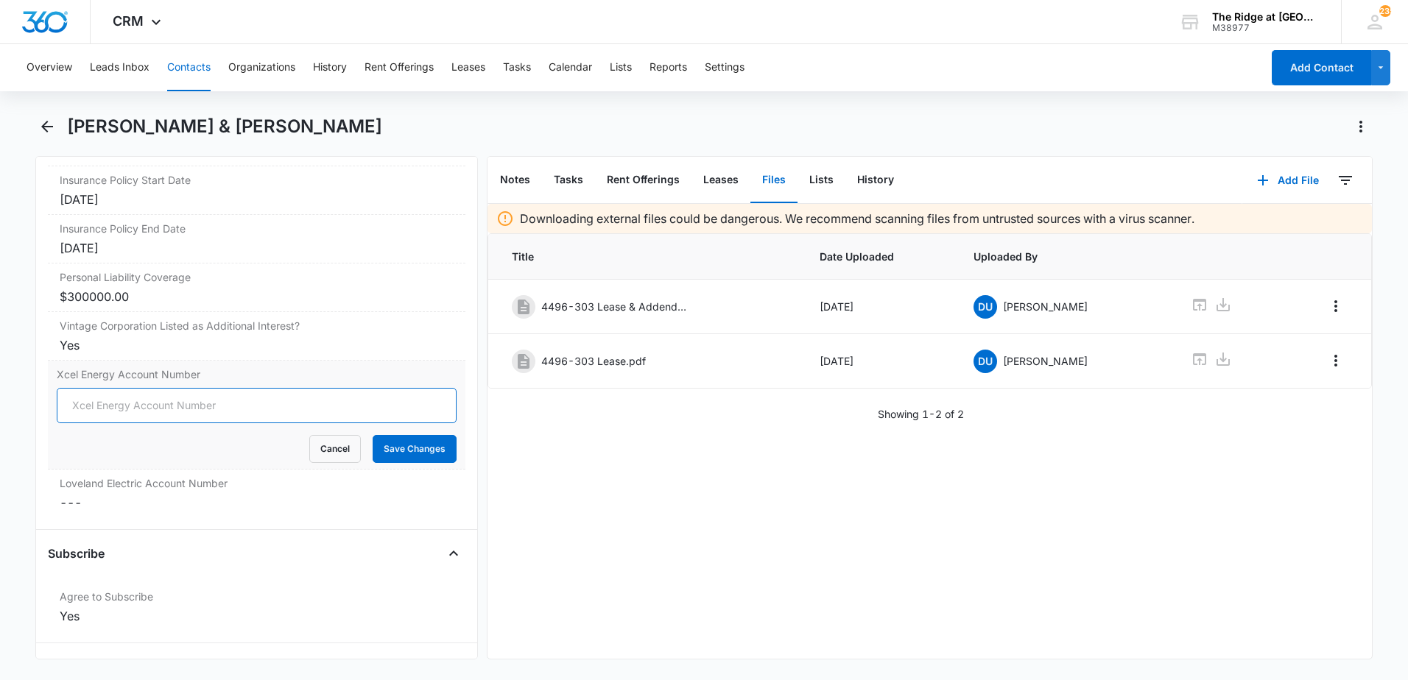
click at [269, 417] on input "Xcel Energy Account Number" at bounding box center [257, 405] width 400 height 35
type input "53001533191424"
click at [373, 435] on button "Save Changes" at bounding box center [415, 449] width 84 height 28
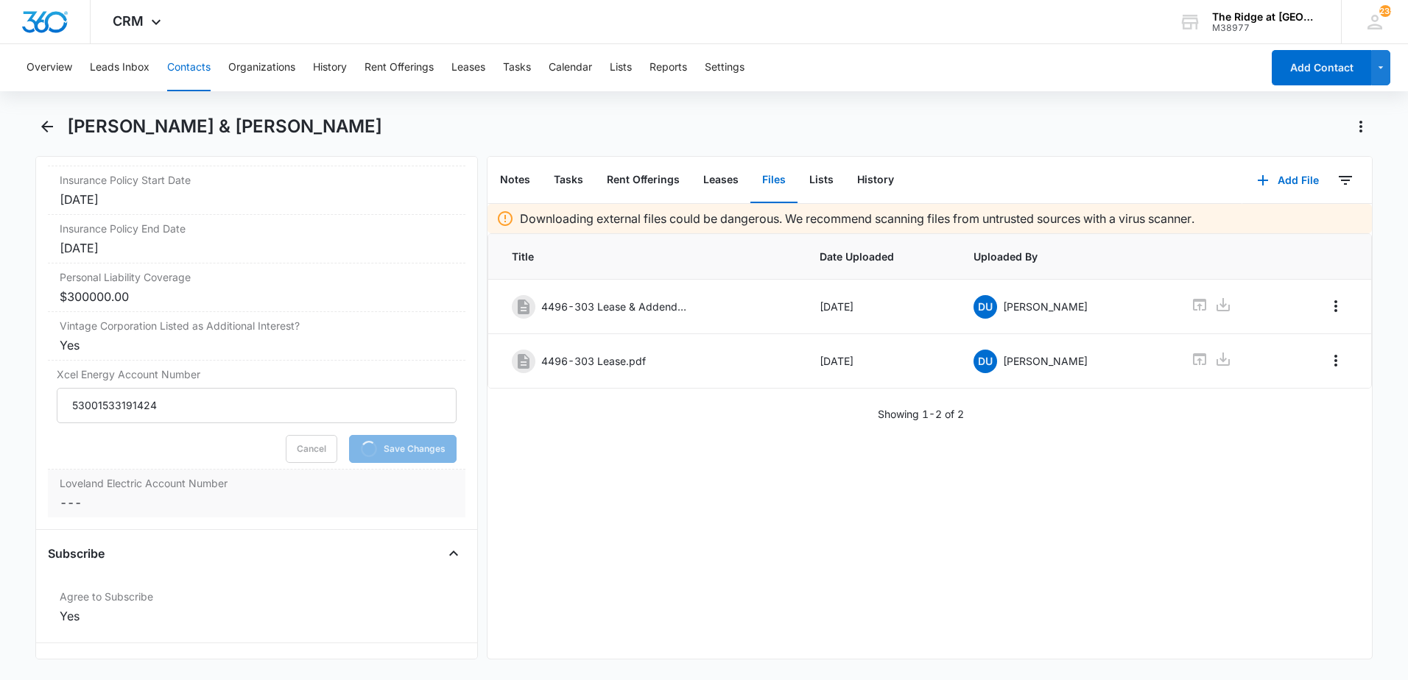
click at [219, 486] on label "Loveland Electric Account Number" at bounding box center [257, 483] width 394 height 15
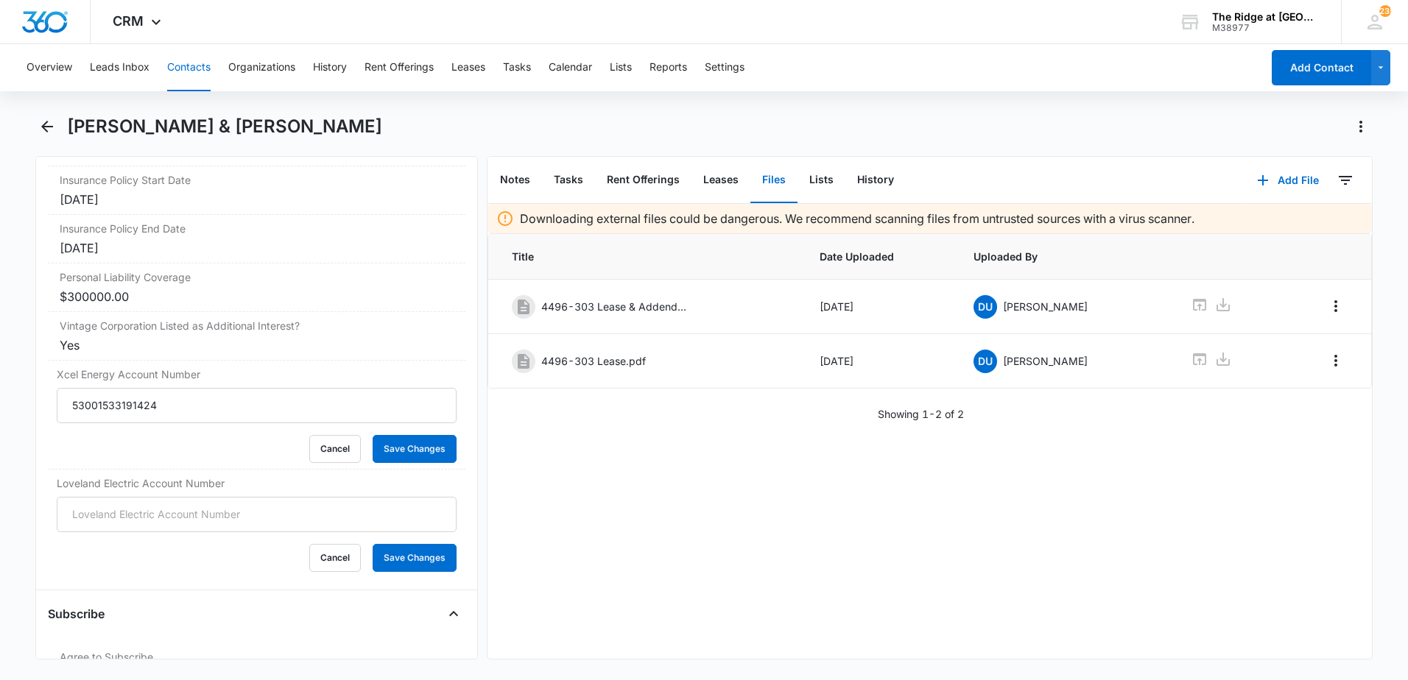
click at [171, 505] on form "Cancel Save Changes" at bounding box center [257, 534] width 400 height 75
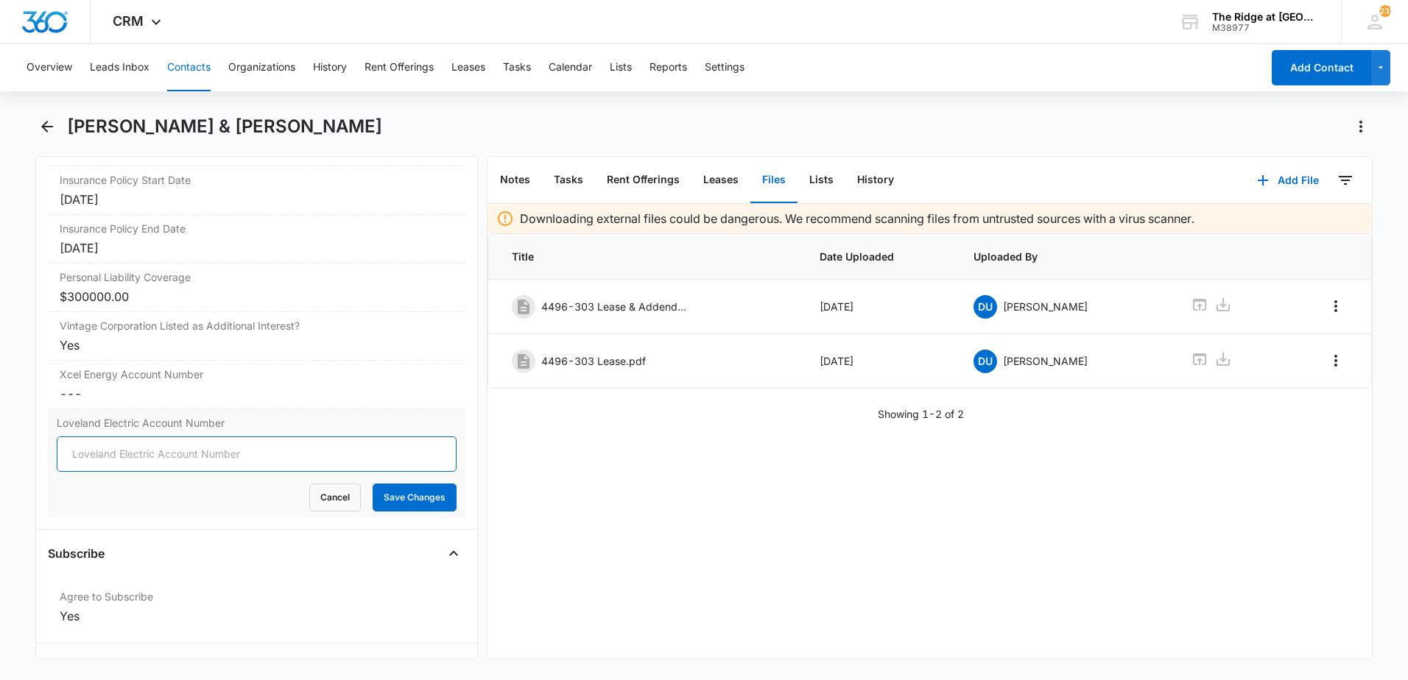
click at [160, 456] on input "Loveland Electric Account Number" at bounding box center [257, 454] width 400 height 35
type input "0203209062002"
click at [390, 493] on button "Save Changes" at bounding box center [415, 498] width 84 height 28
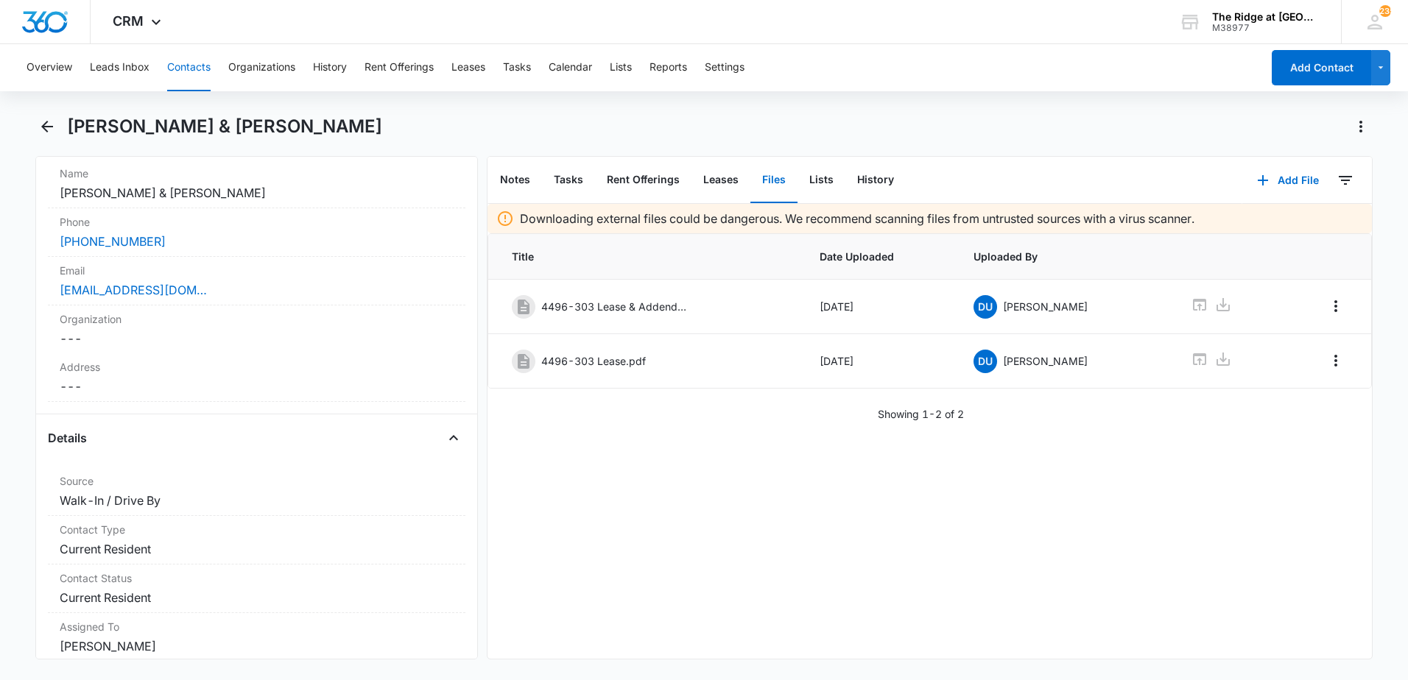
scroll to position [0, 0]
